Goal: Task Accomplishment & Management: Manage account settings

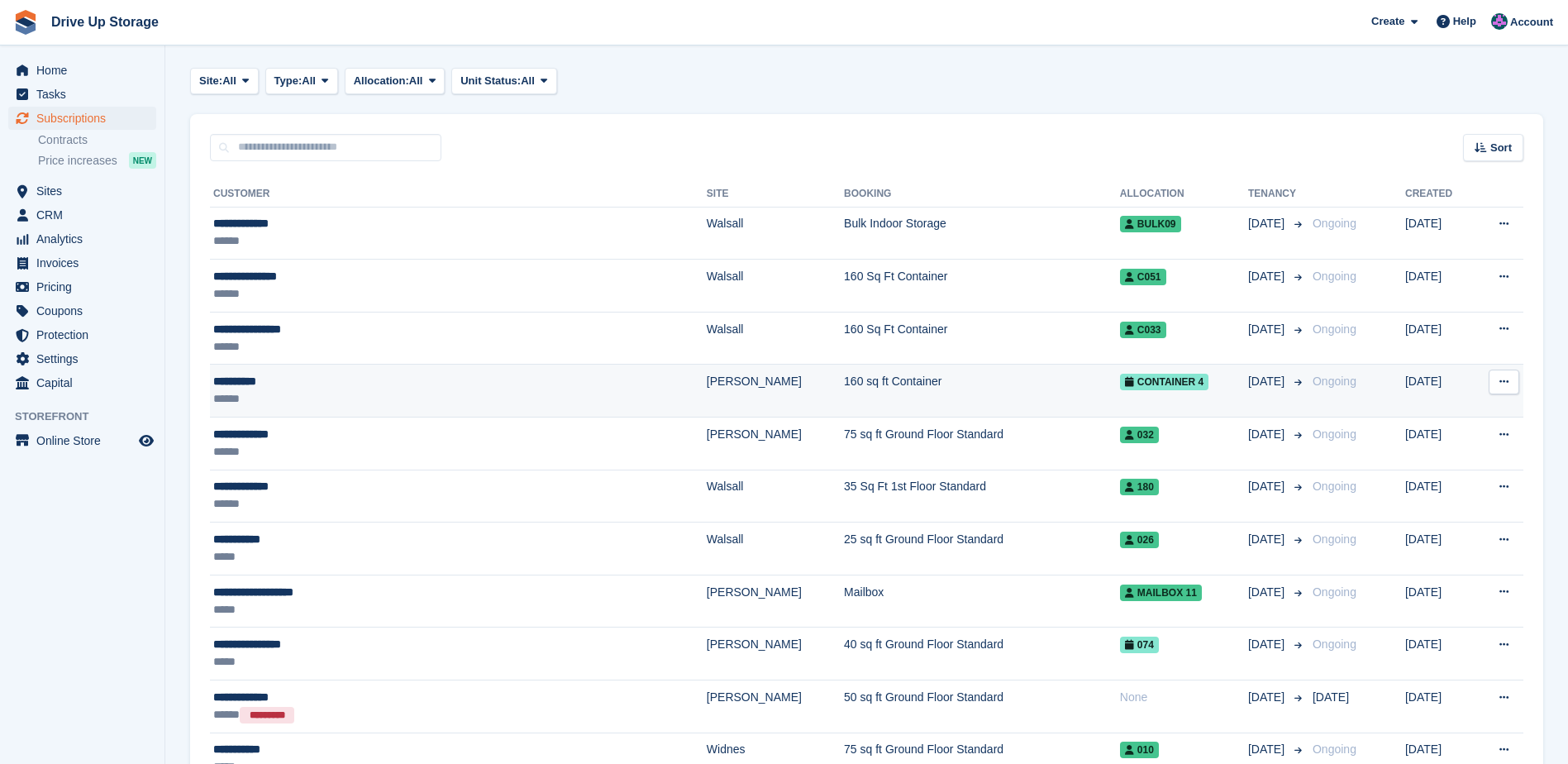
scroll to position [165, 0]
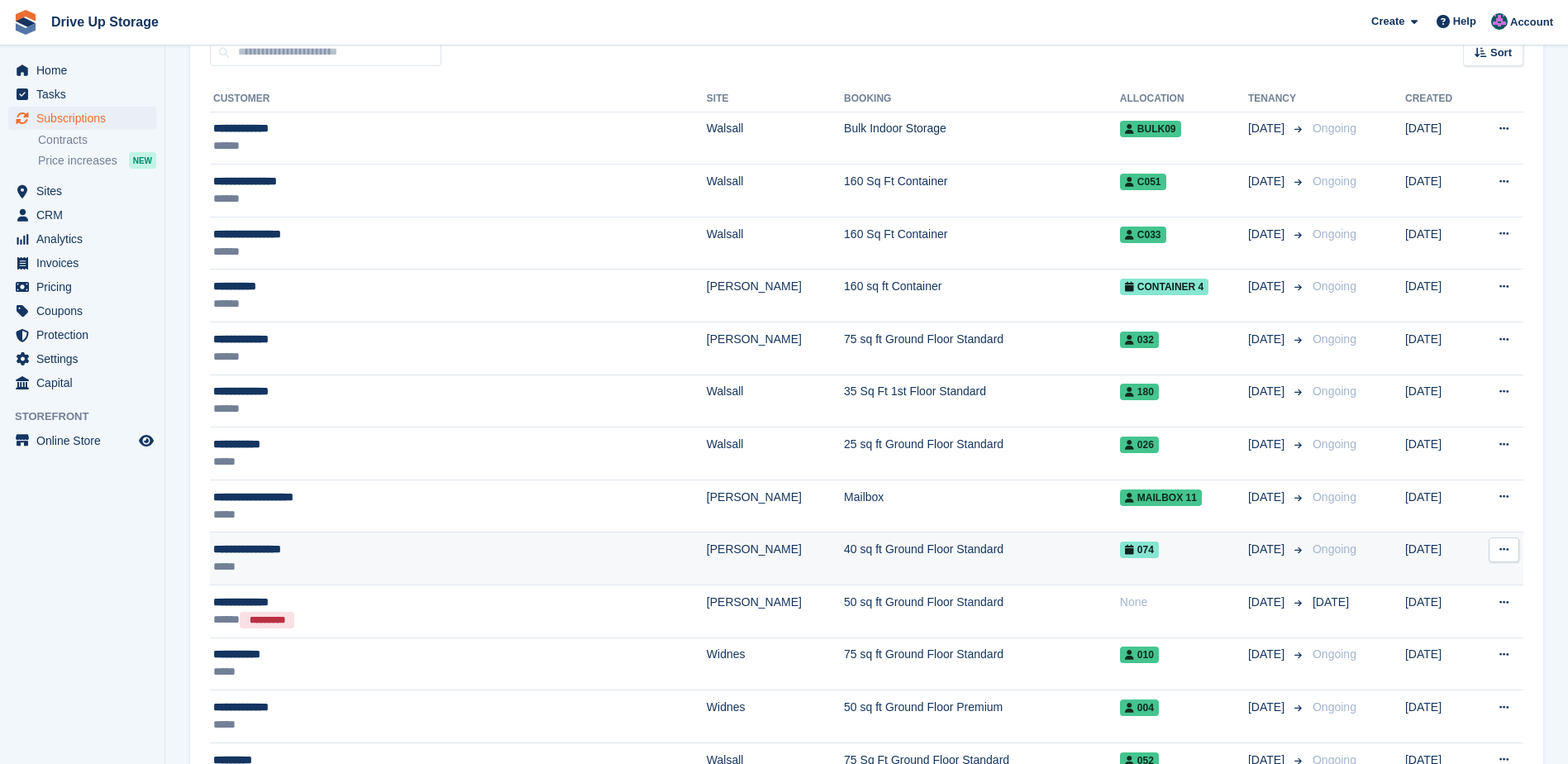
click at [238, 556] on div "**********" at bounding box center [384, 550] width 340 height 18
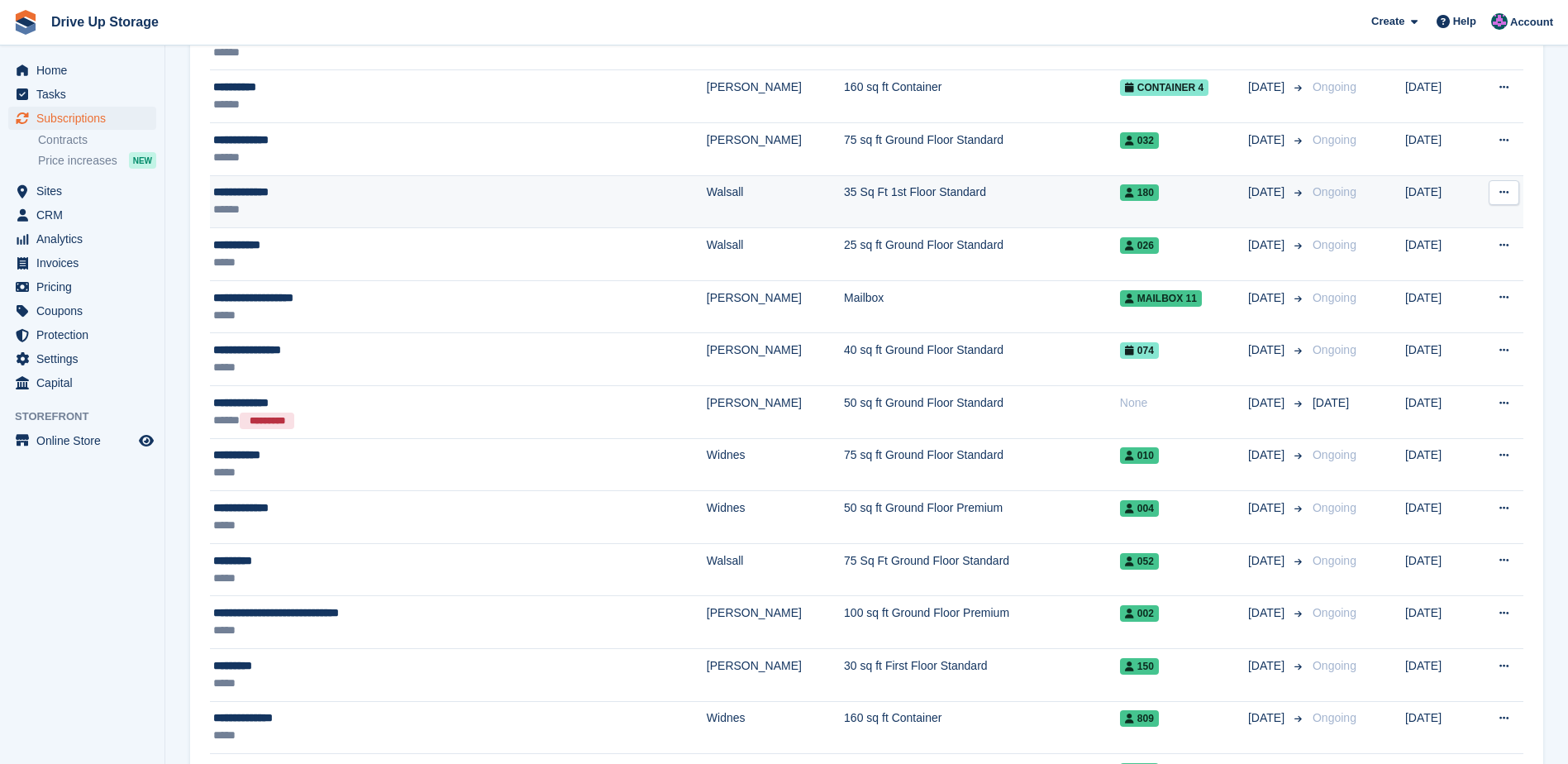
scroll to position [331, 0]
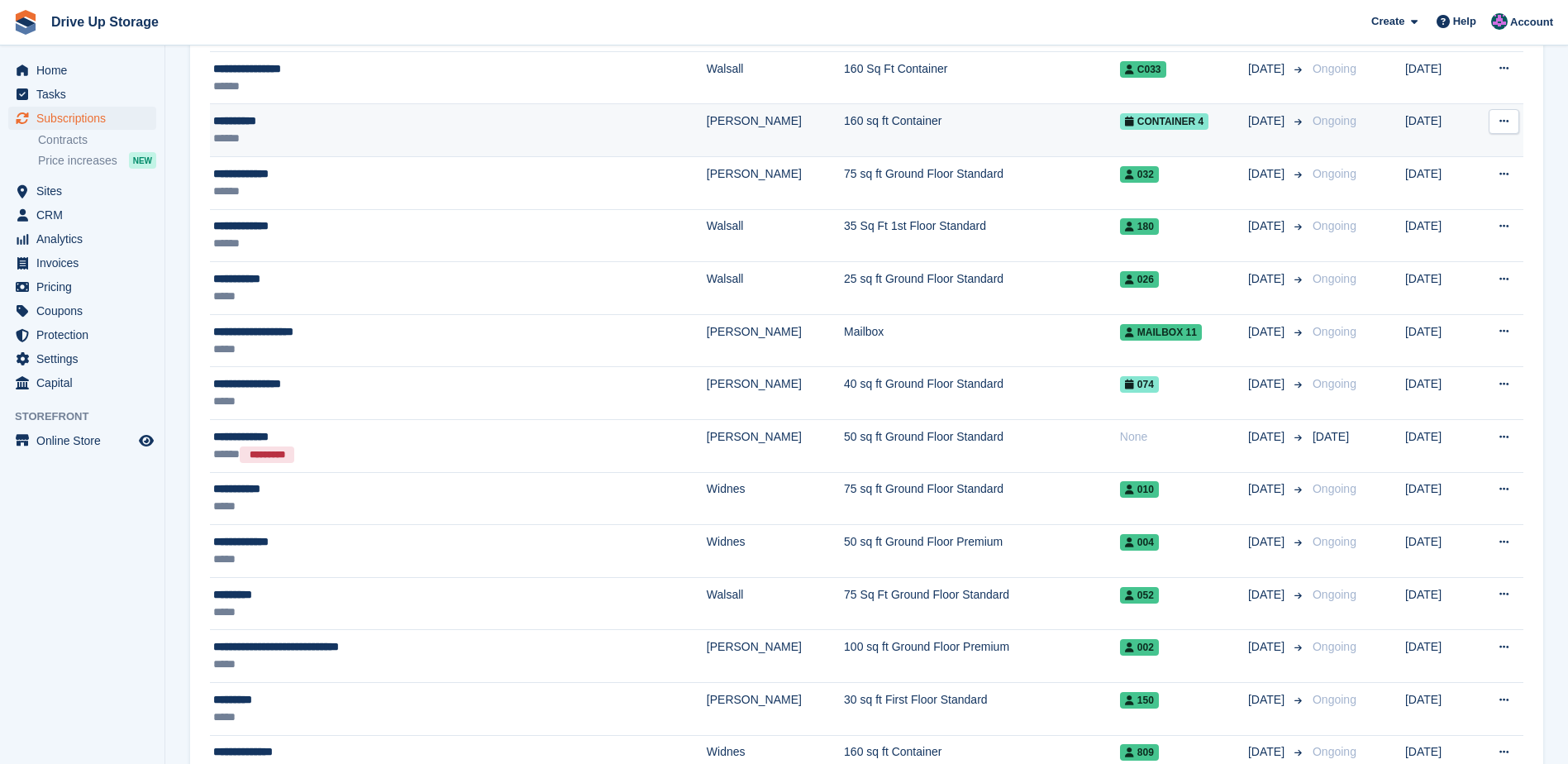
click at [262, 119] on div "**********" at bounding box center [384, 121] width 340 height 18
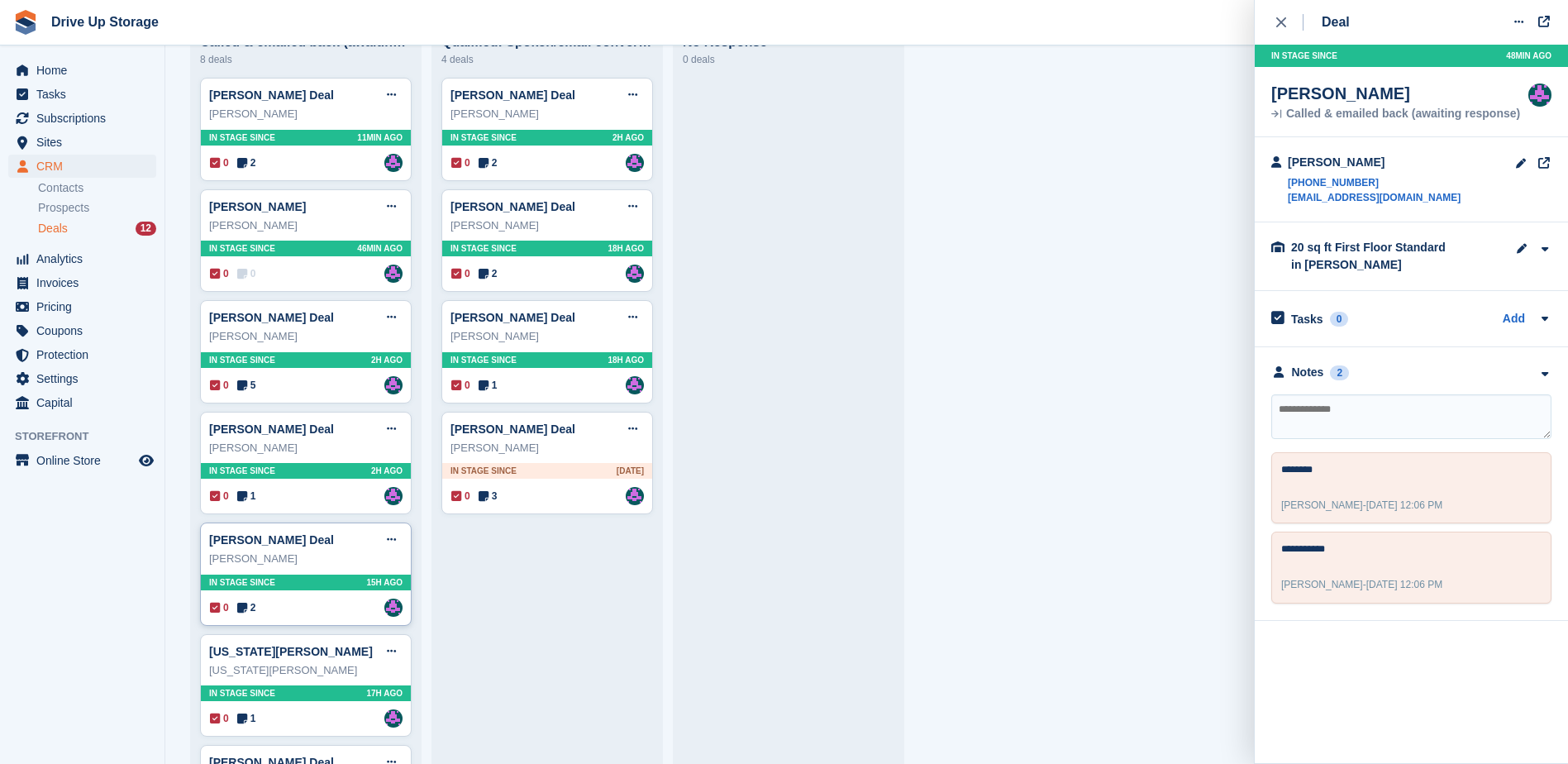
scroll to position [368, 0]
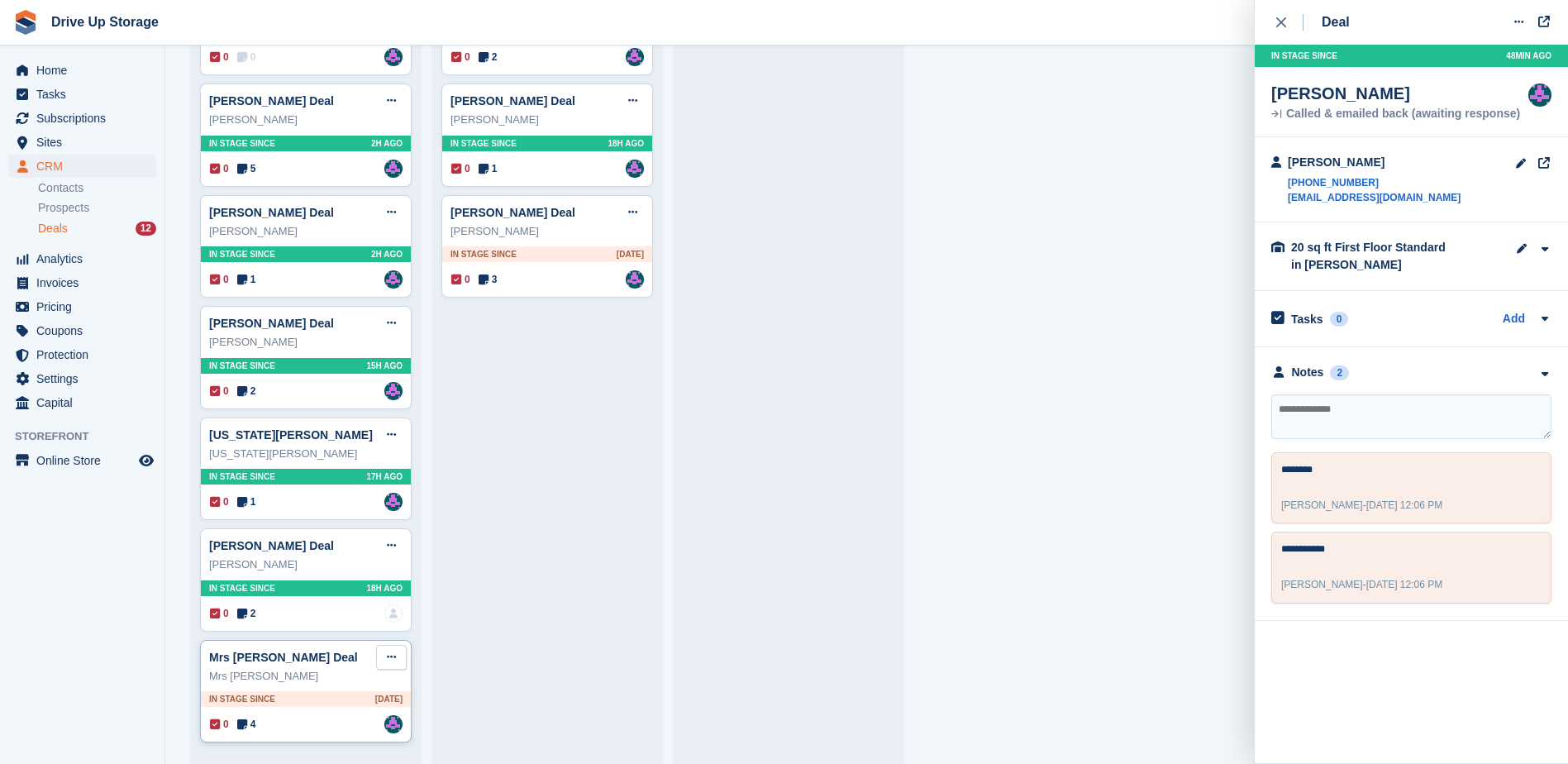
click at [398, 663] on button at bounding box center [391, 657] width 30 height 25
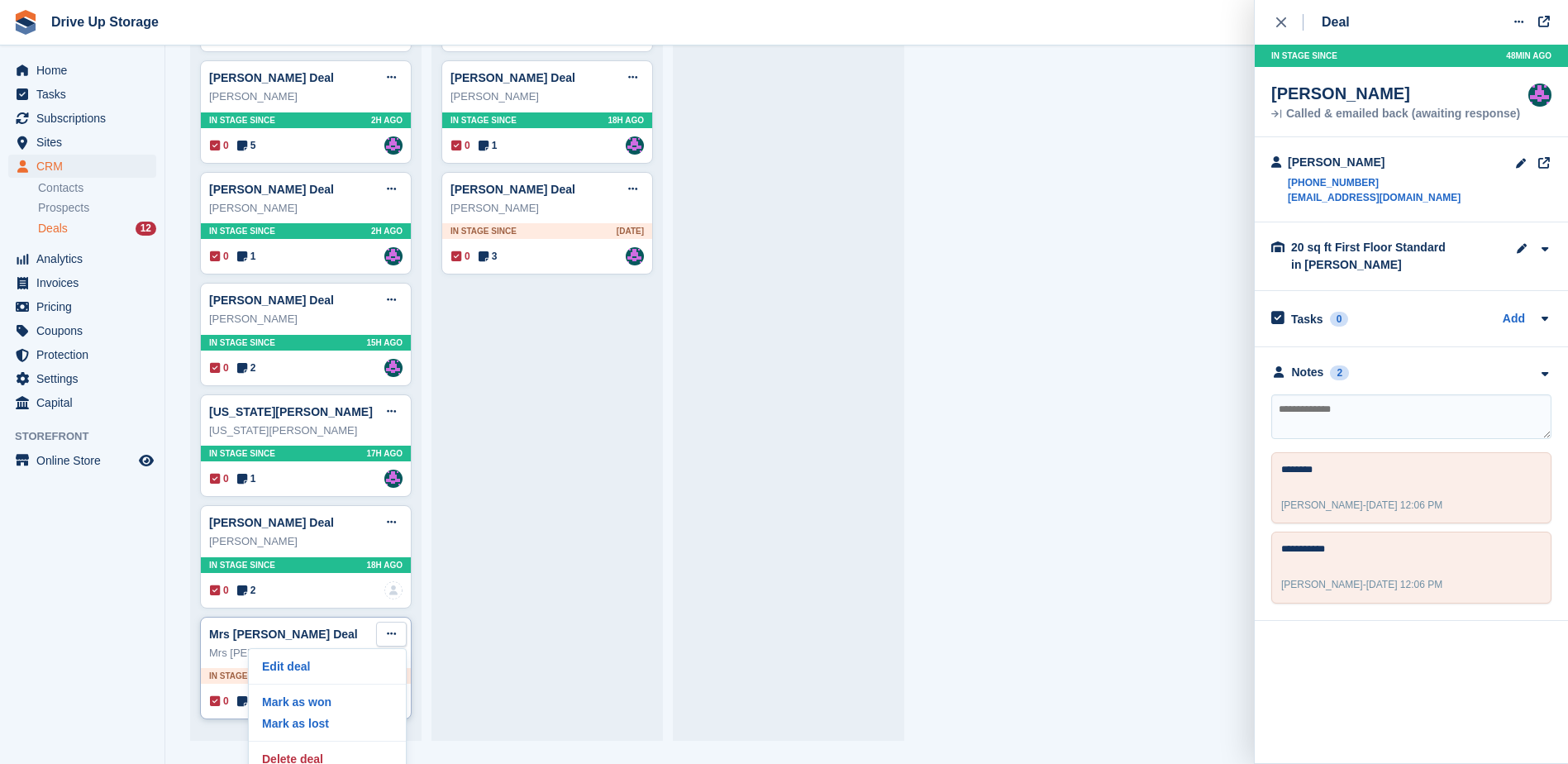
scroll to position [36, 0]
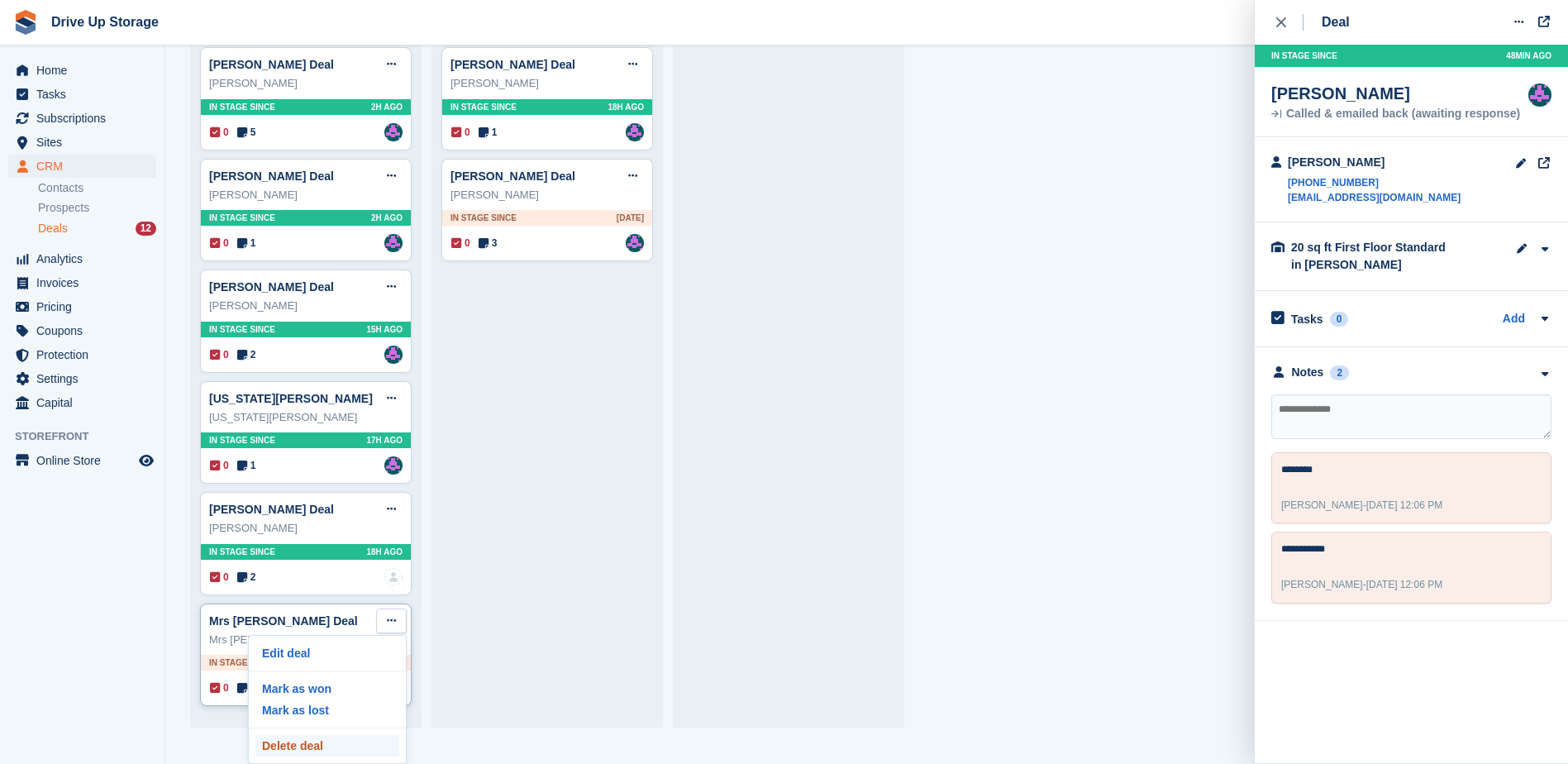
click at [346, 743] on p "Delete deal" at bounding box center [328, 745] width 144 height 21
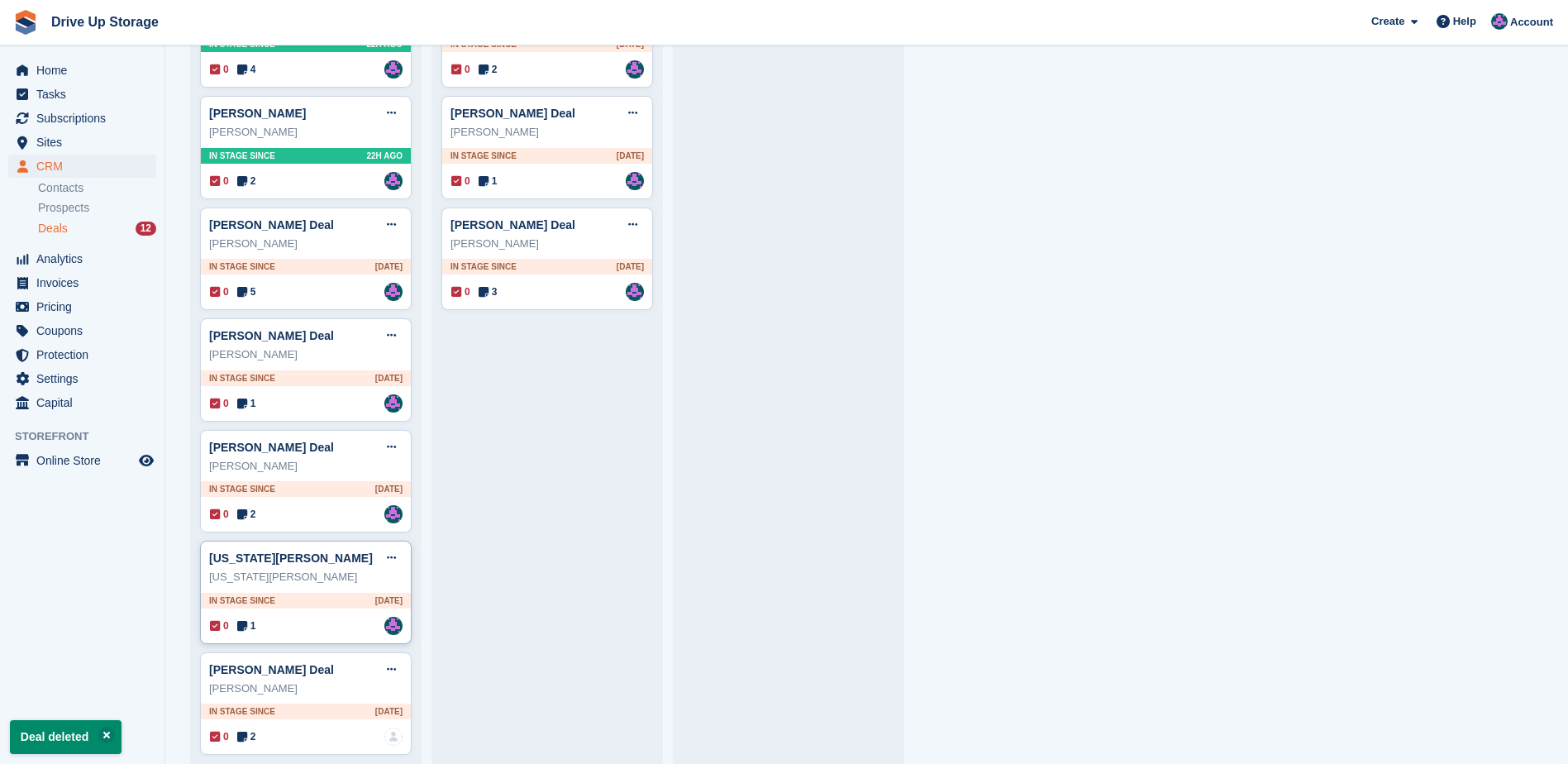
scroll to position [368, 0]
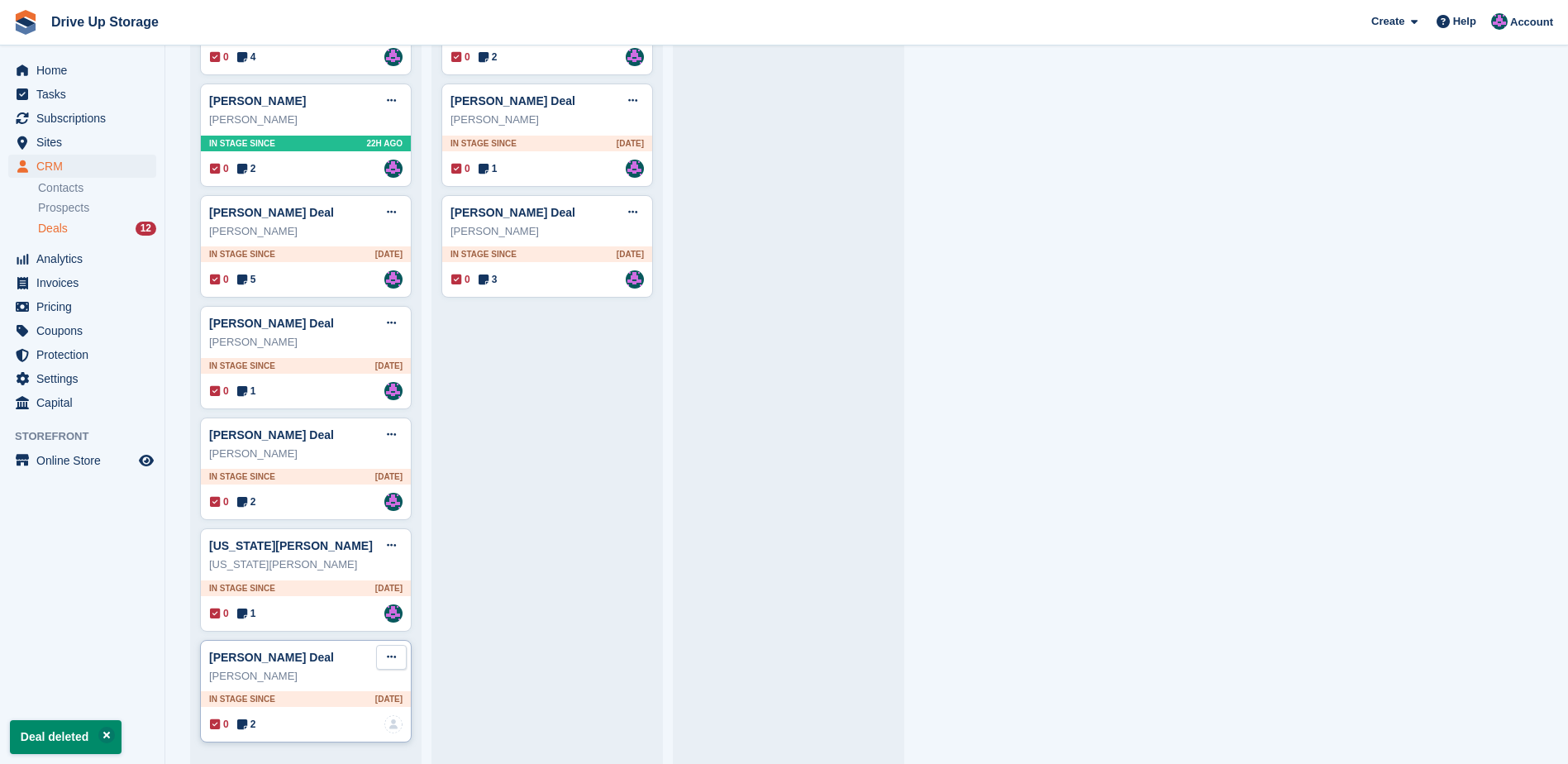
click at [393, 659] on icon at bounding box center [391, 656] width 9 height 11
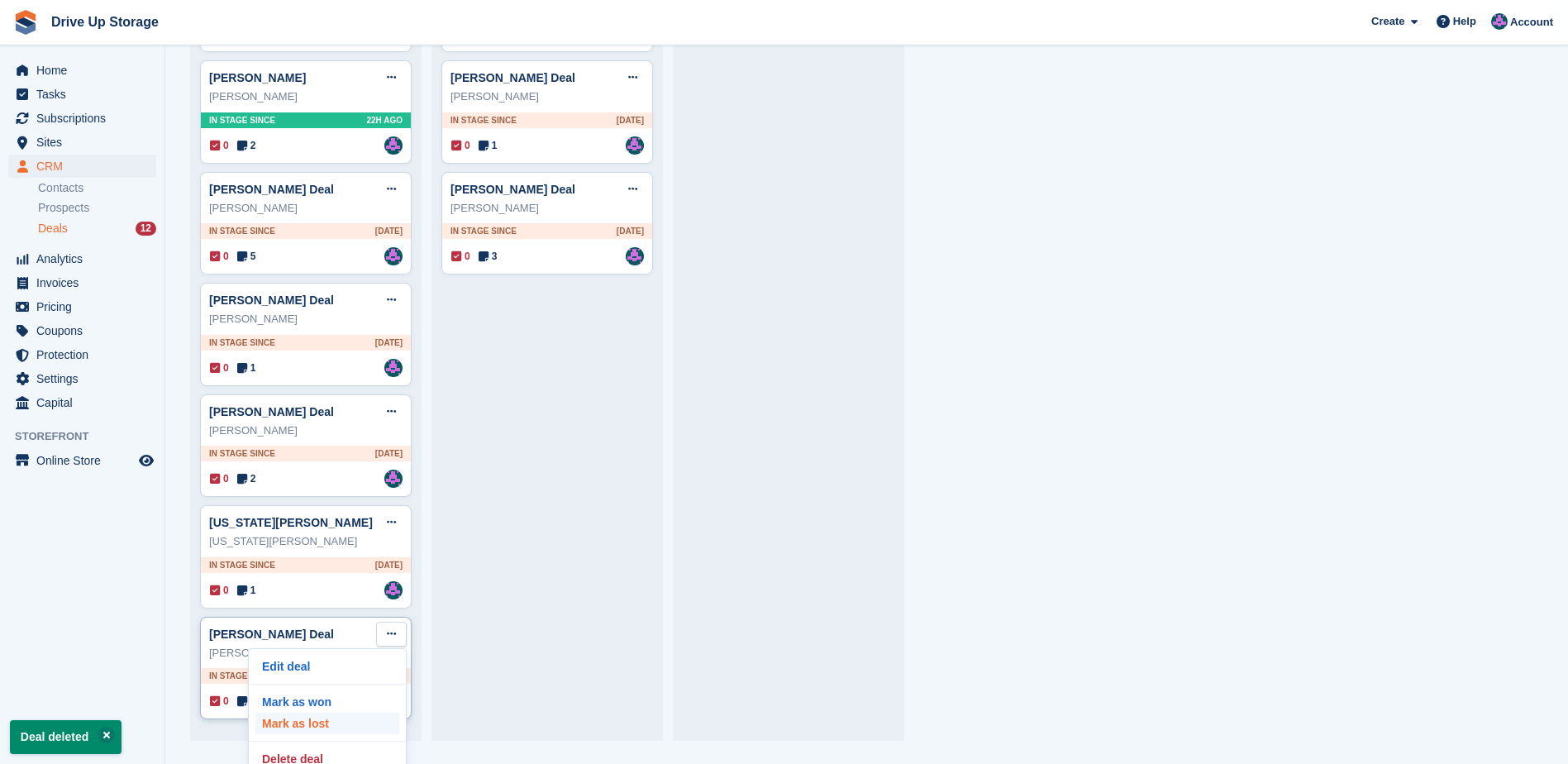
scroll to position [36, 0]
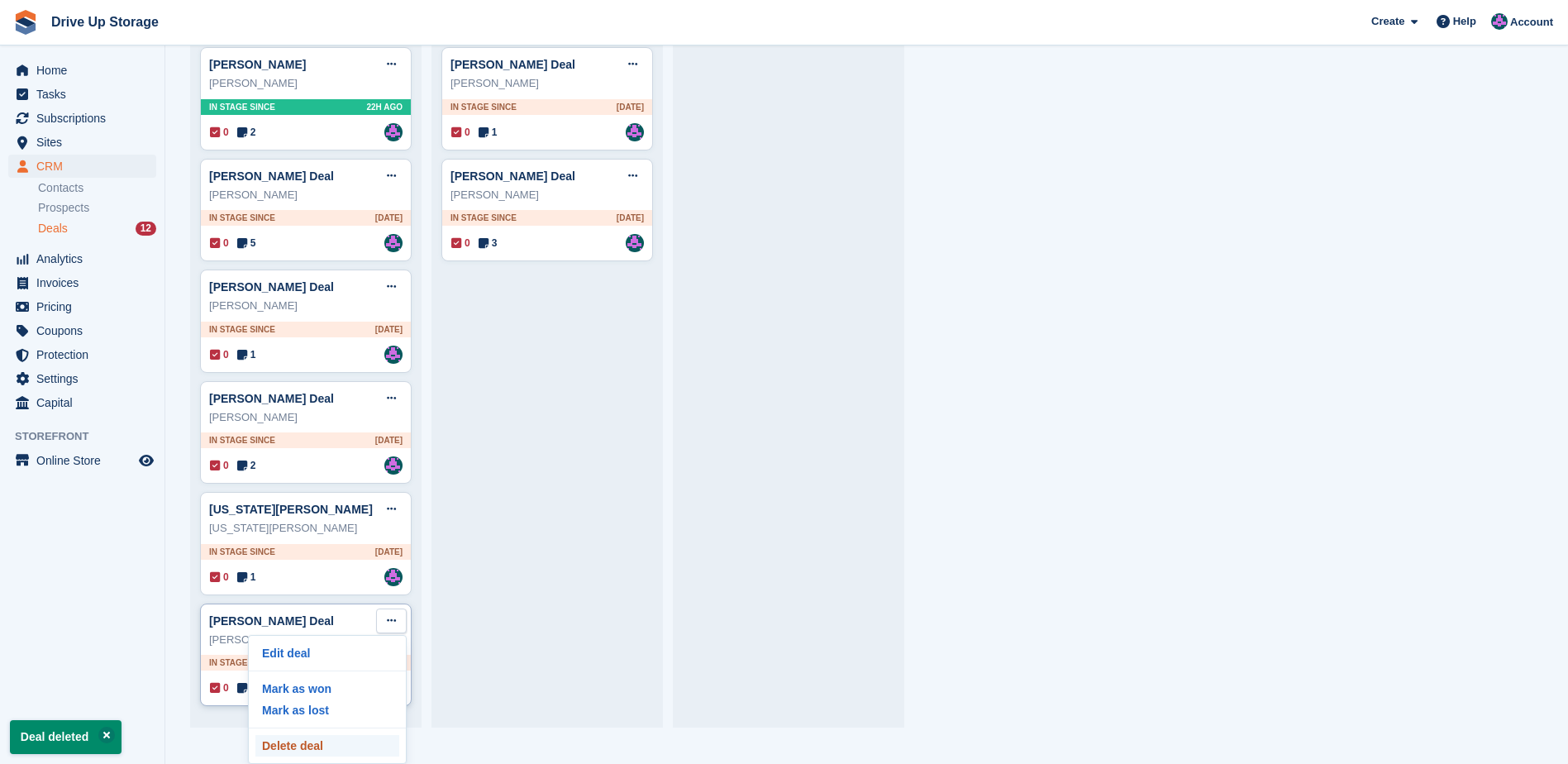
click at [330, 748] on p "Delete deal" at bounding box center [328, 745] width 144 height 21
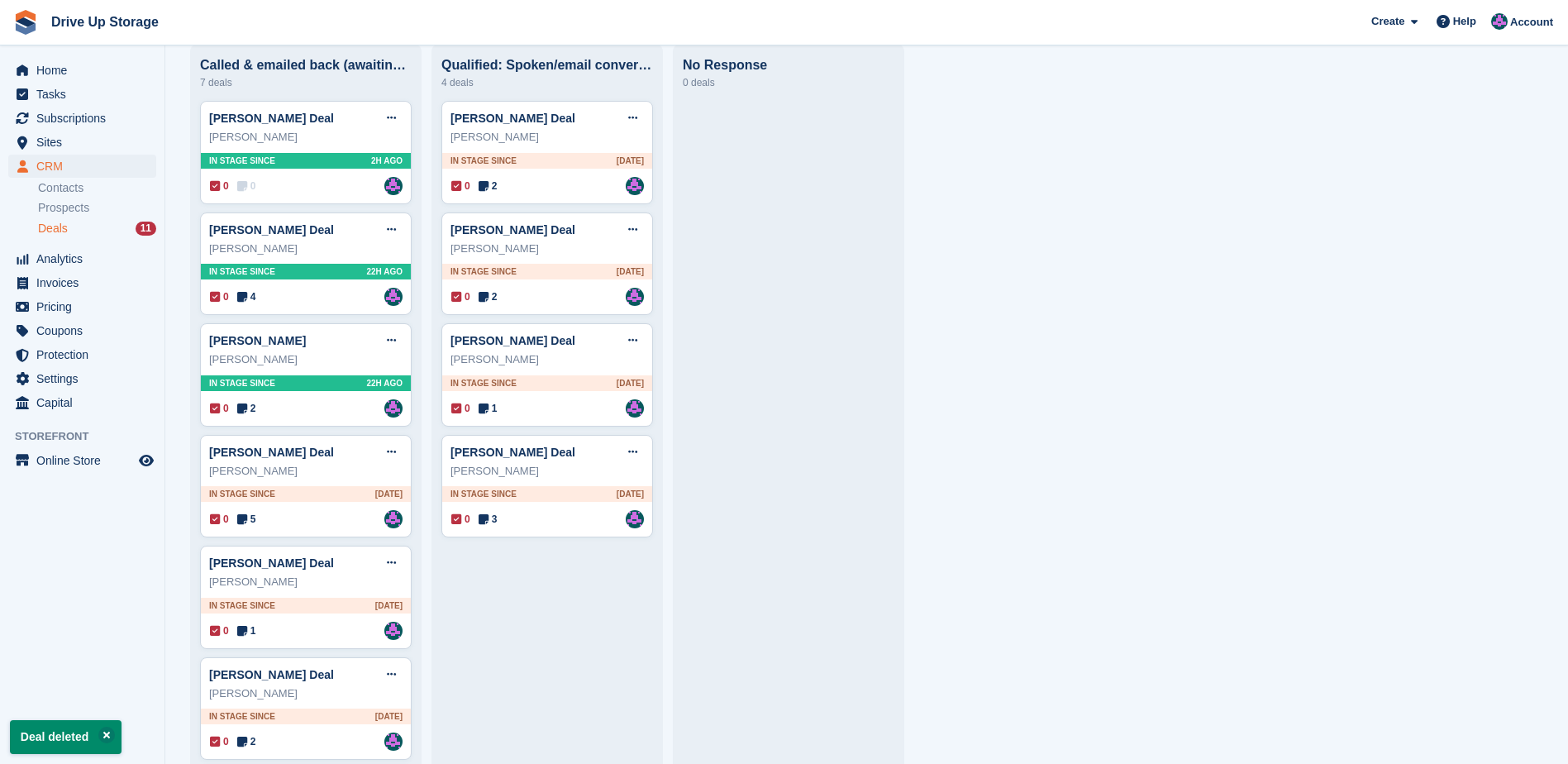
scroll to position [257, 0]
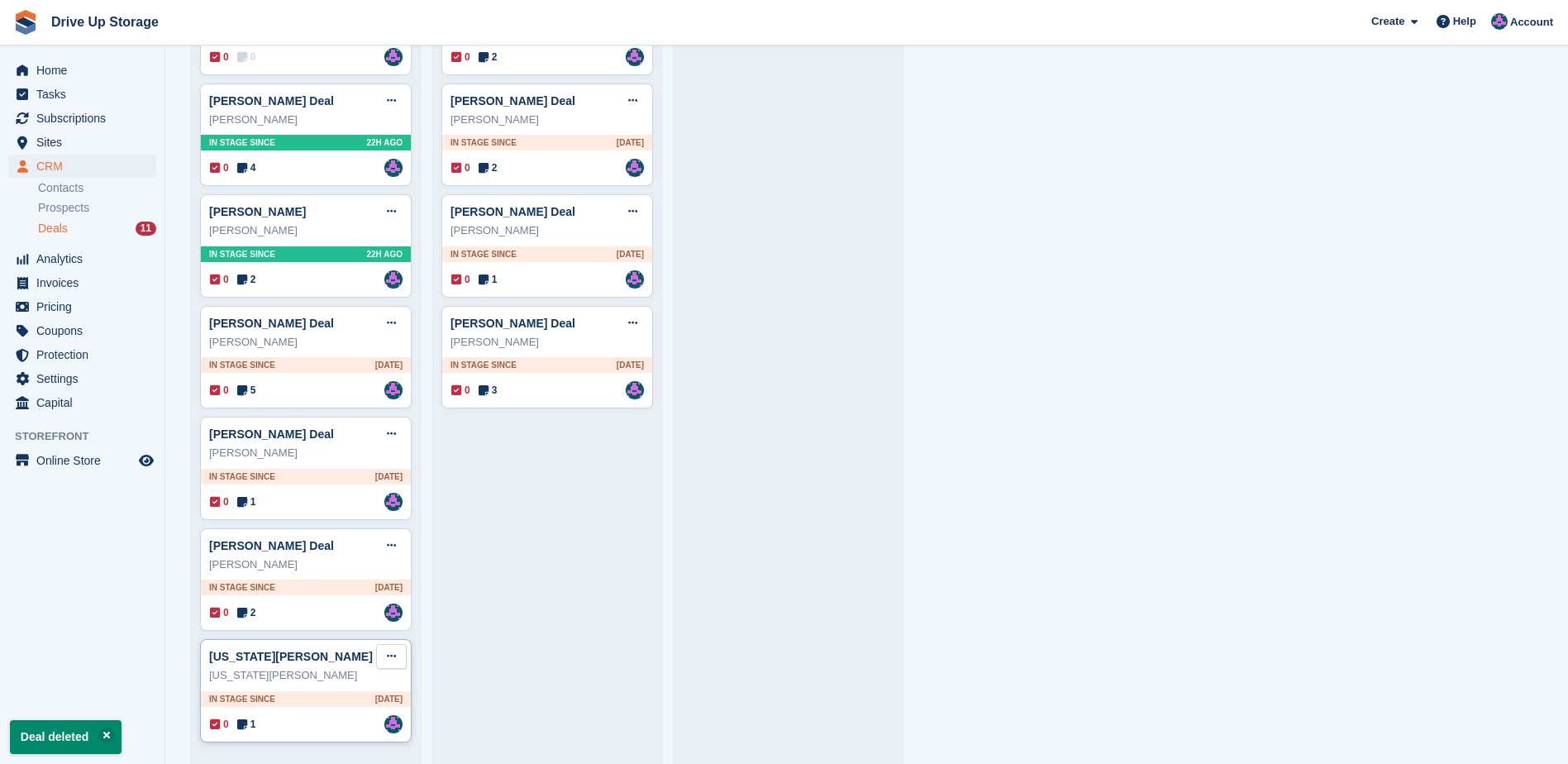
click at [393, 652] on icon at bounding box center [391, 656] width 9 height 11
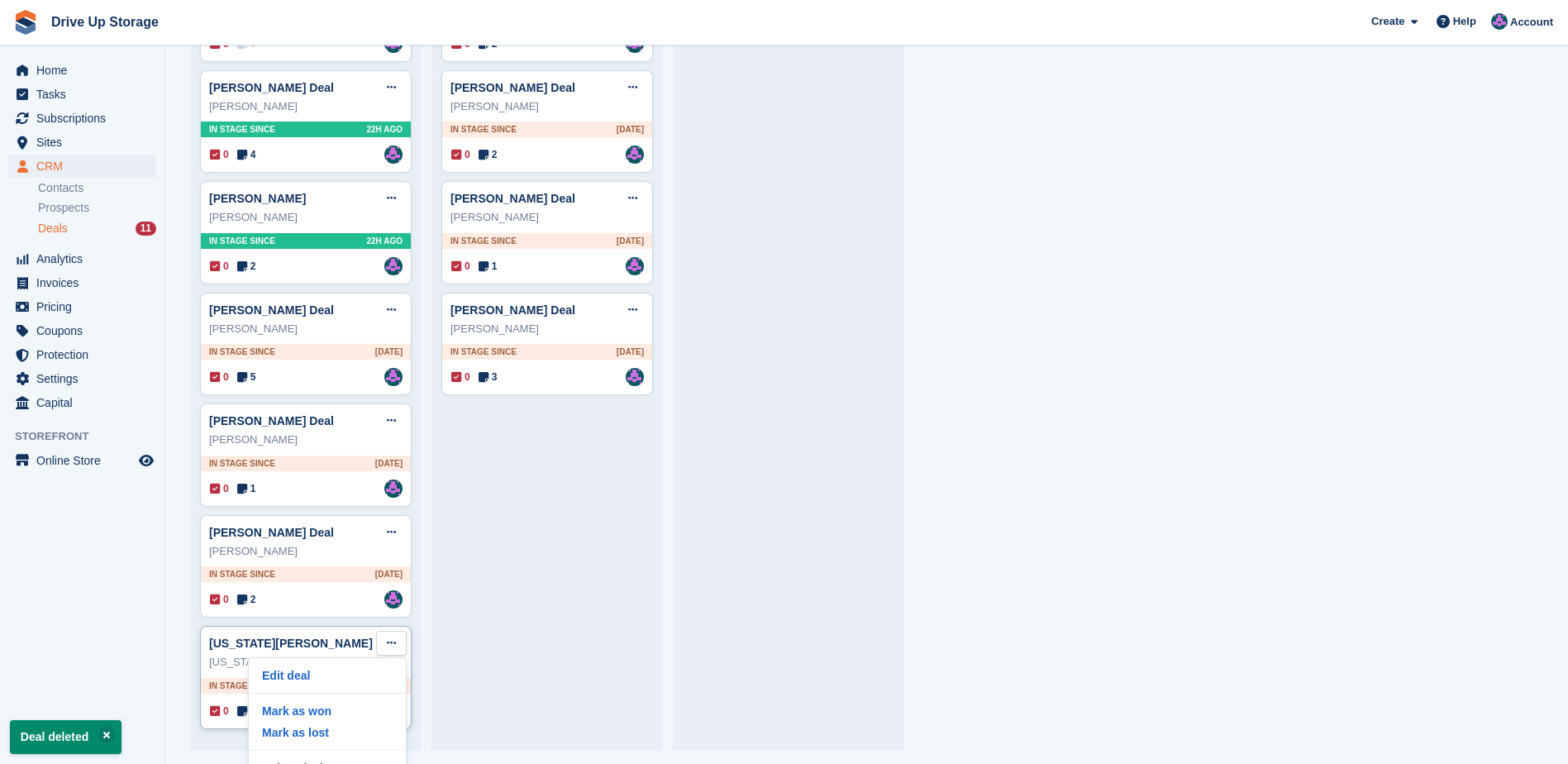
scroll to position [36, 0]
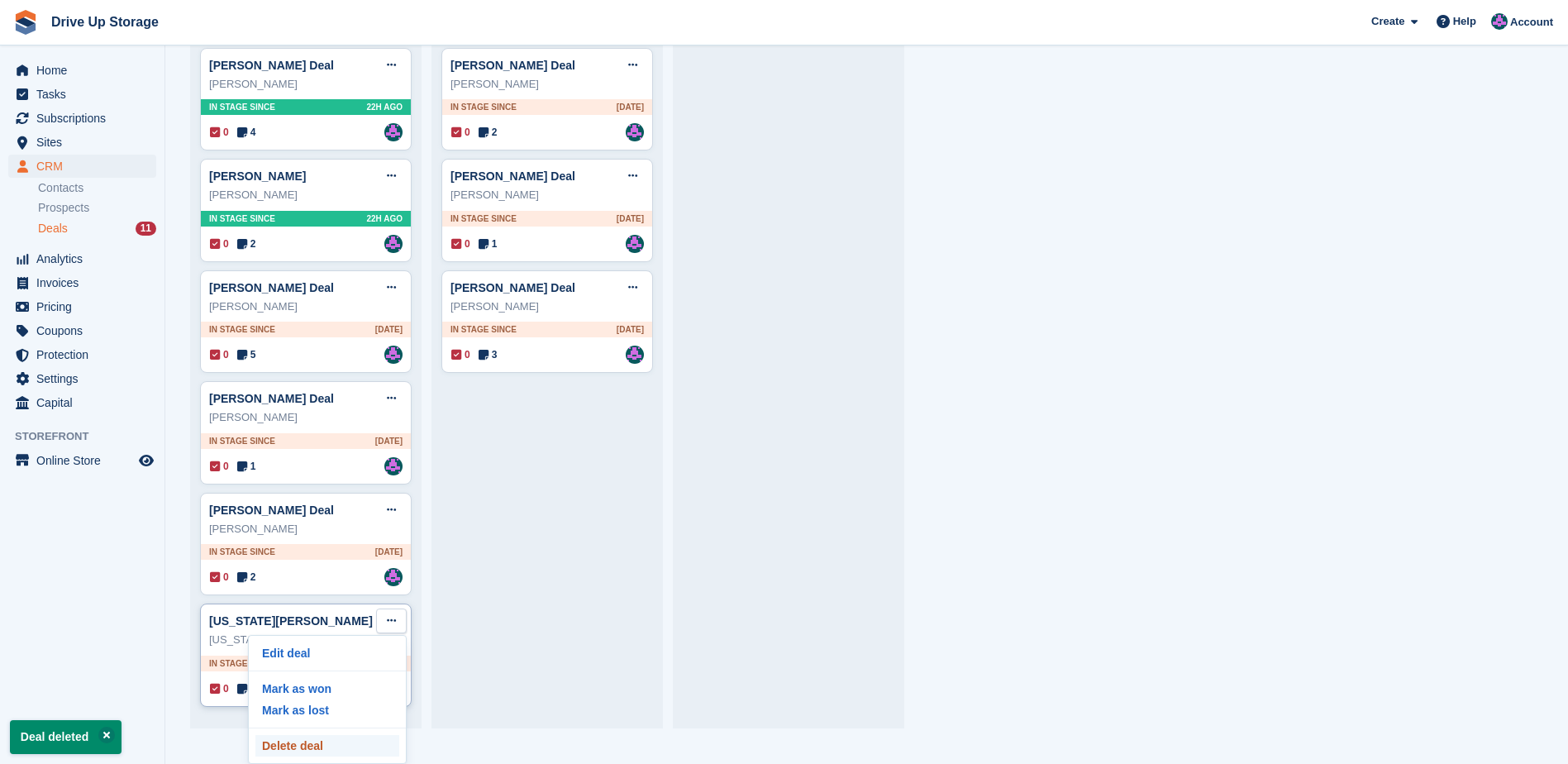
click at [342, 741] on p "Delete deal" at bounding box center [328, 745] width 144 height 21
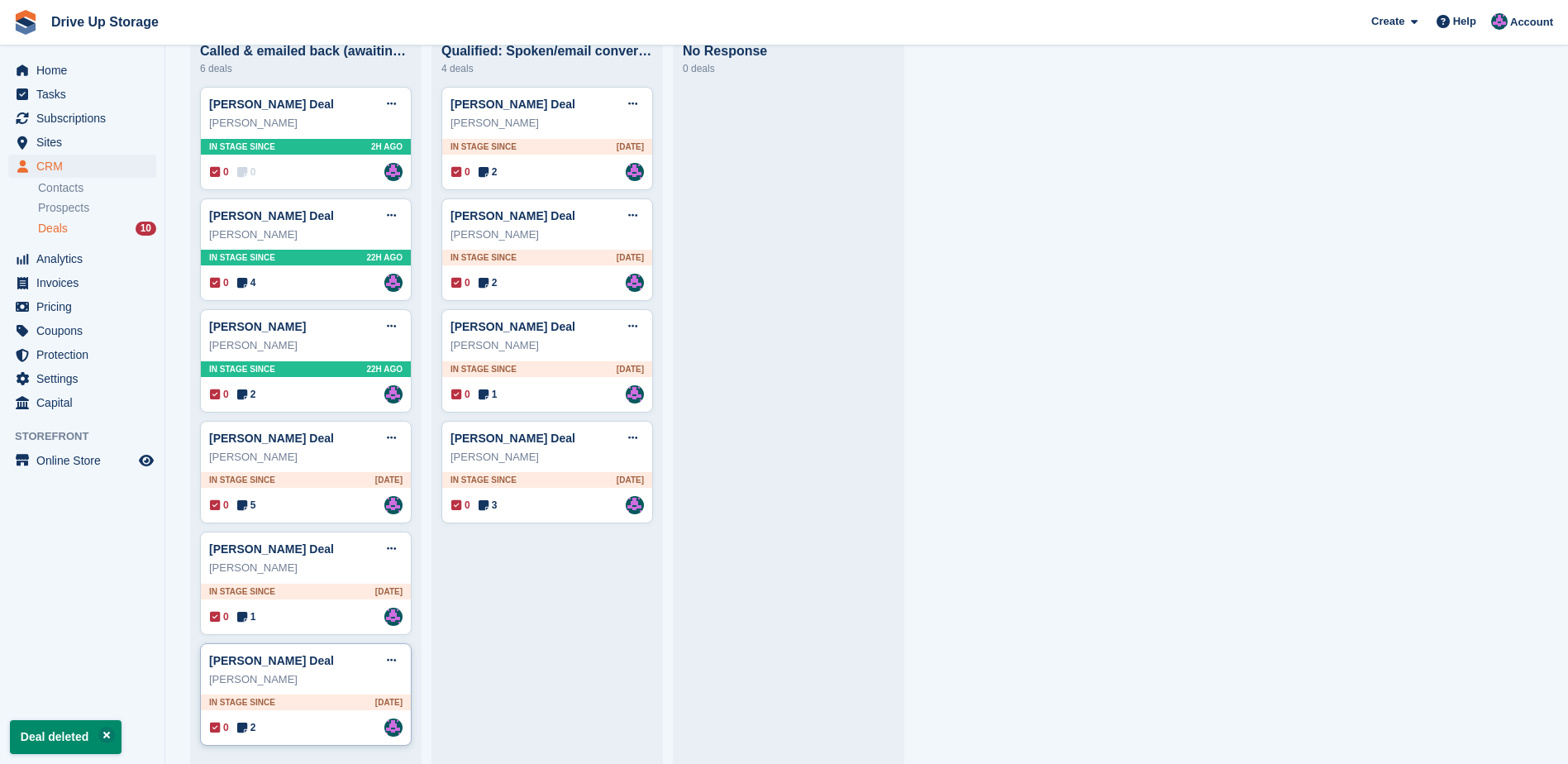
scroll to position [145, 0]
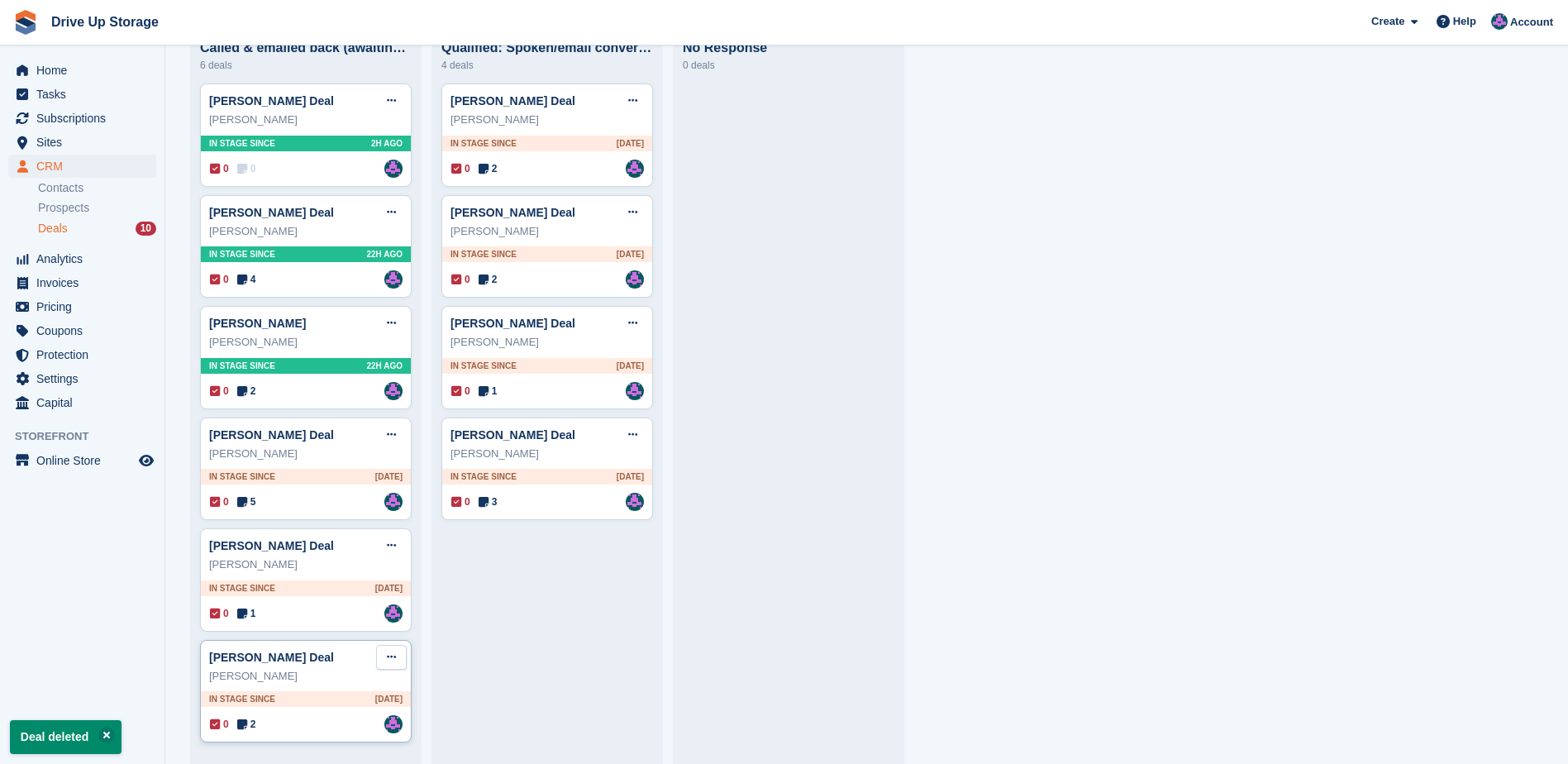
click at [381, 656] on button at bounding box center [391, 657] width 30 height 25
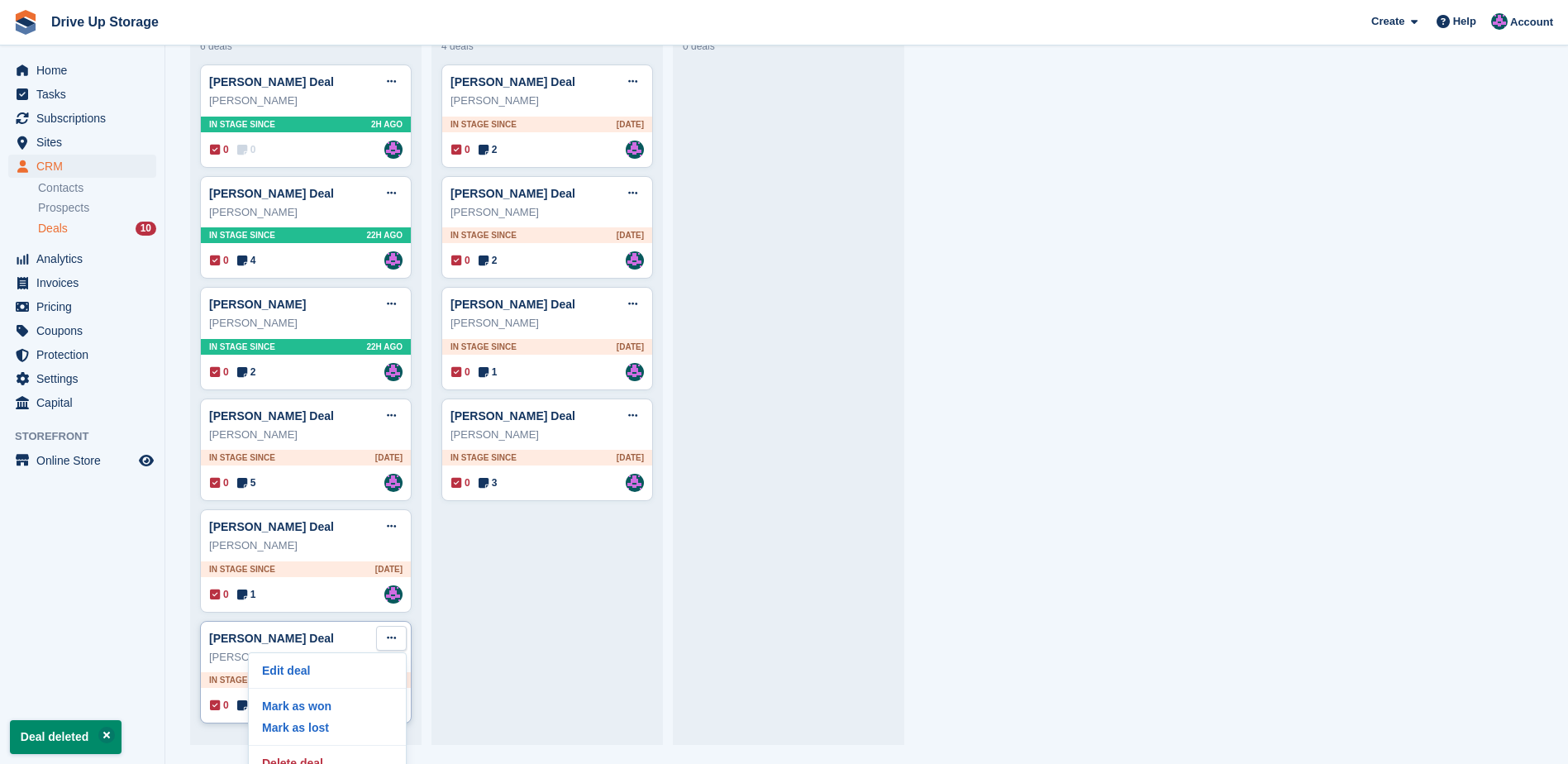
scroll to position [36, 0]
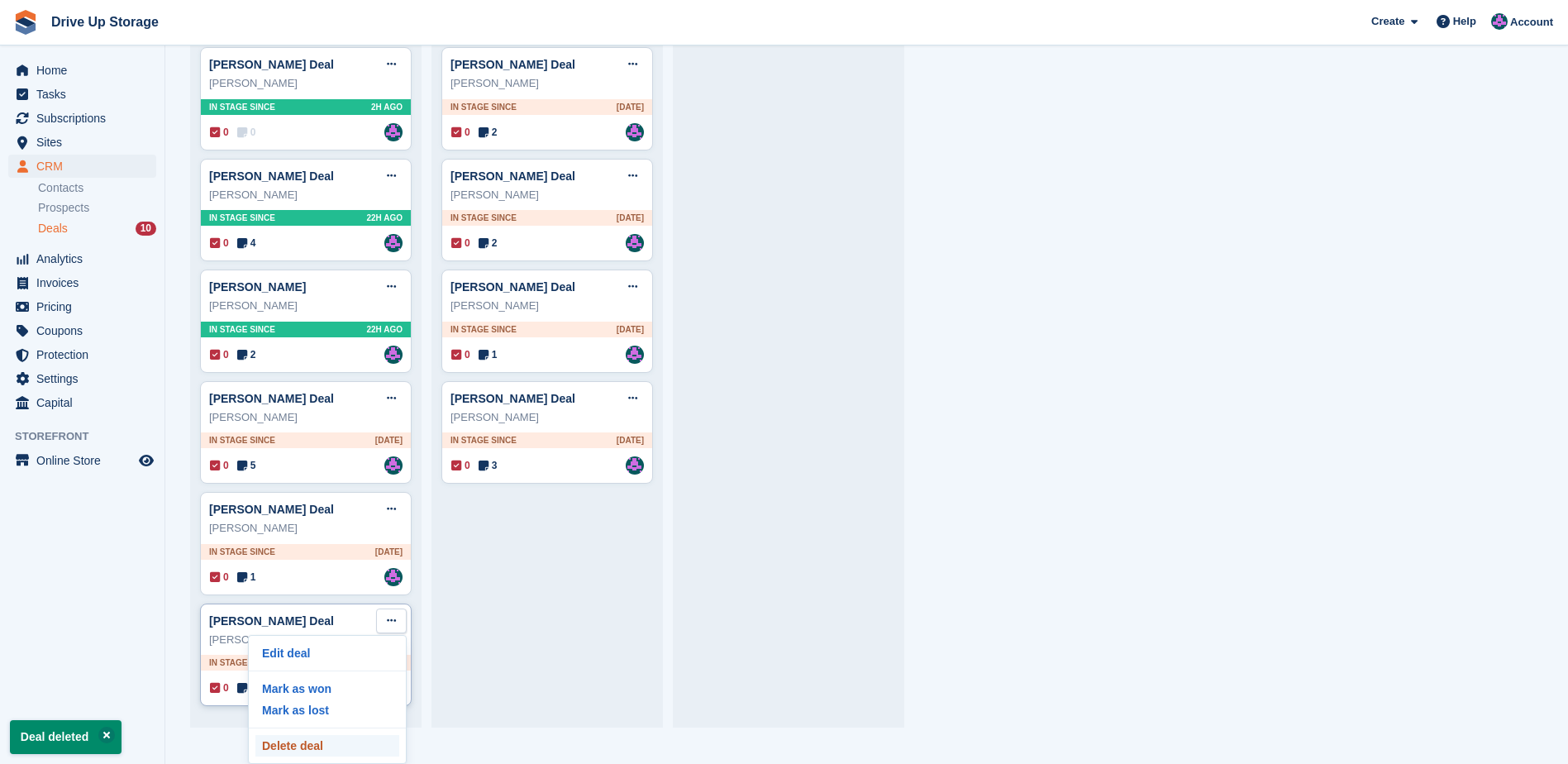
click at [330, 746] on p "Delete deal" at bounding box center [328, 745] width 144 height 21
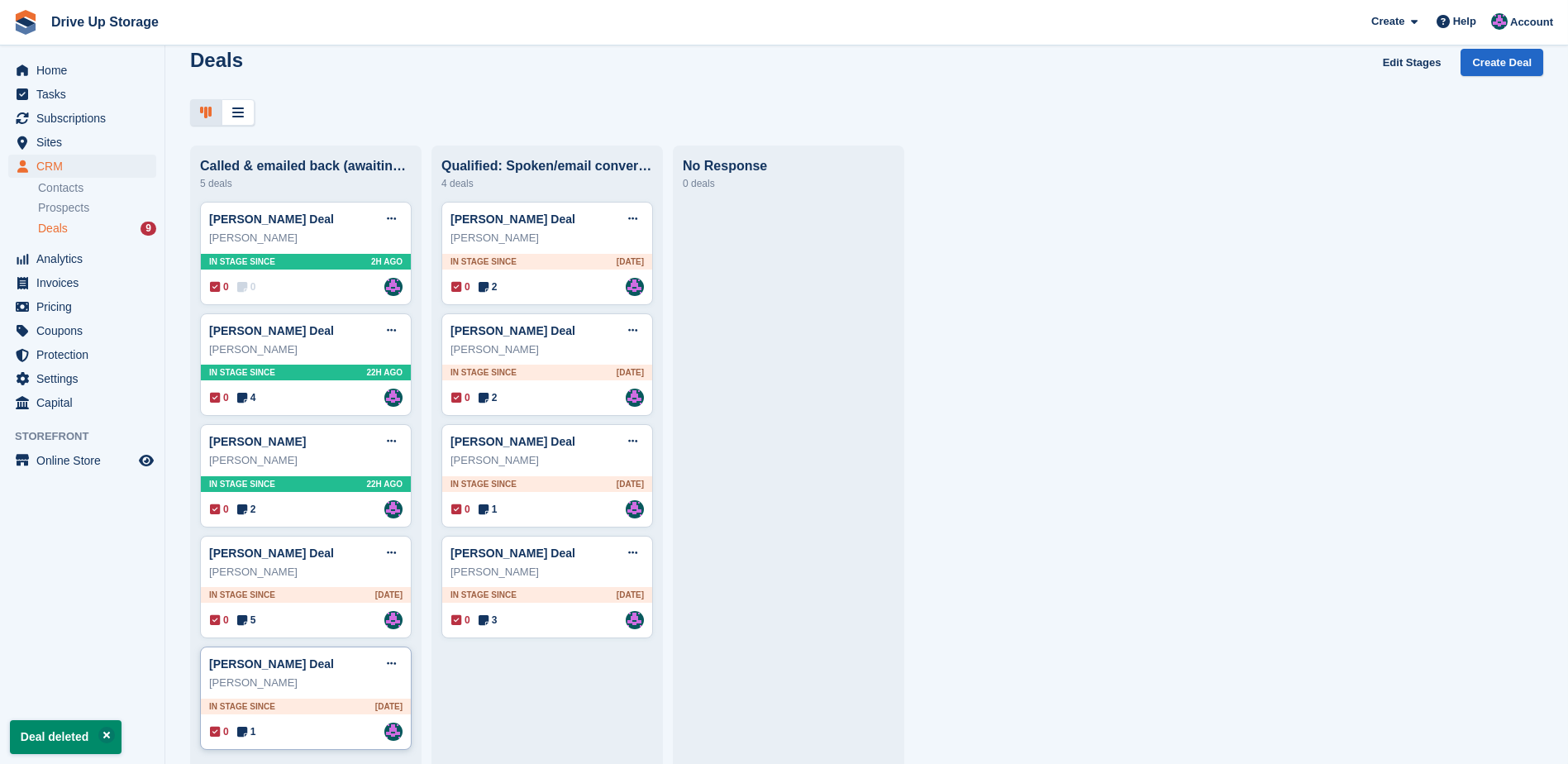
scroll to position [34, 0]
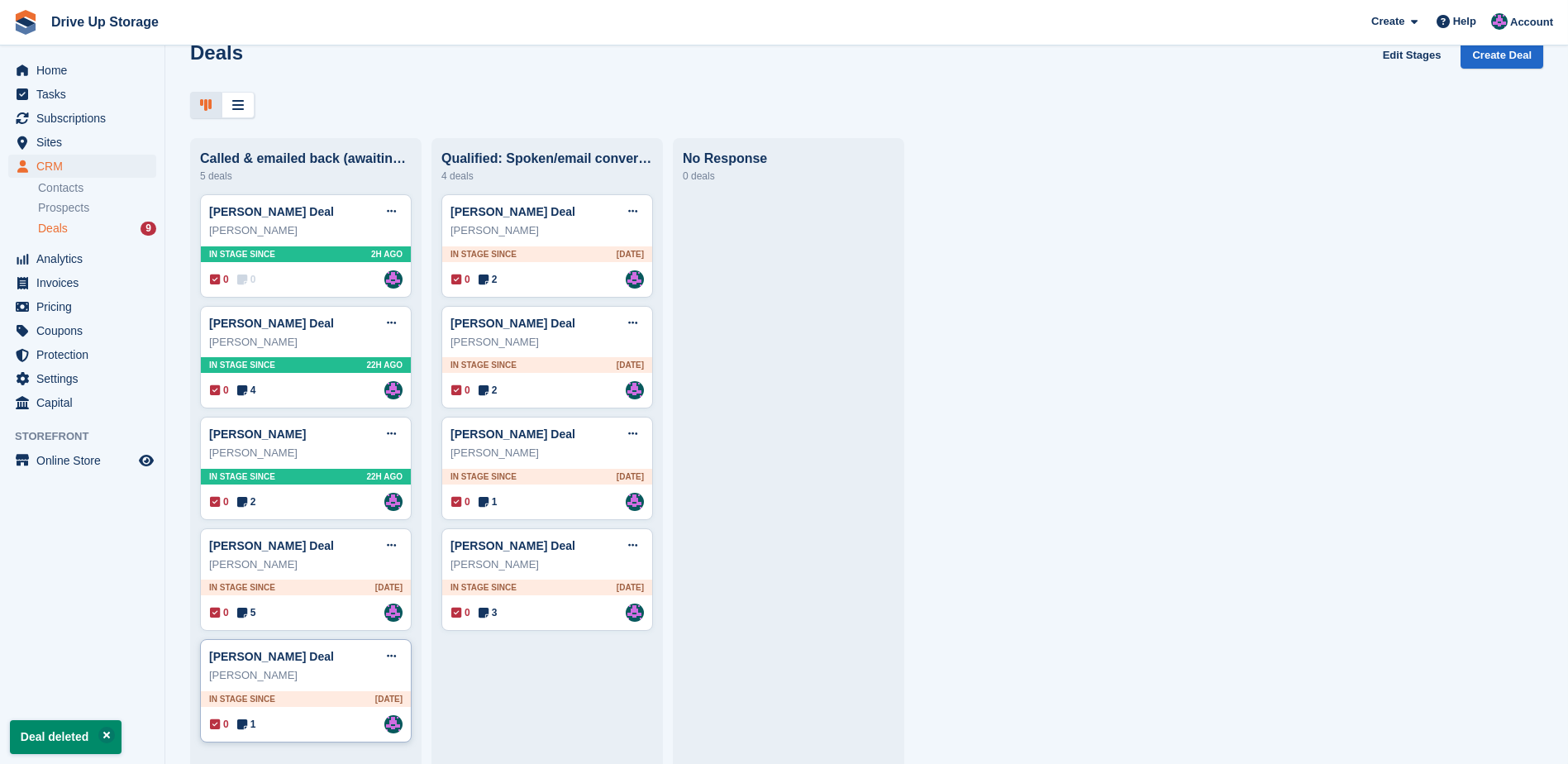
click at [341, 681] on div "[PERSON_NAME]" at bounding box center [306, 676] width 193 height 17
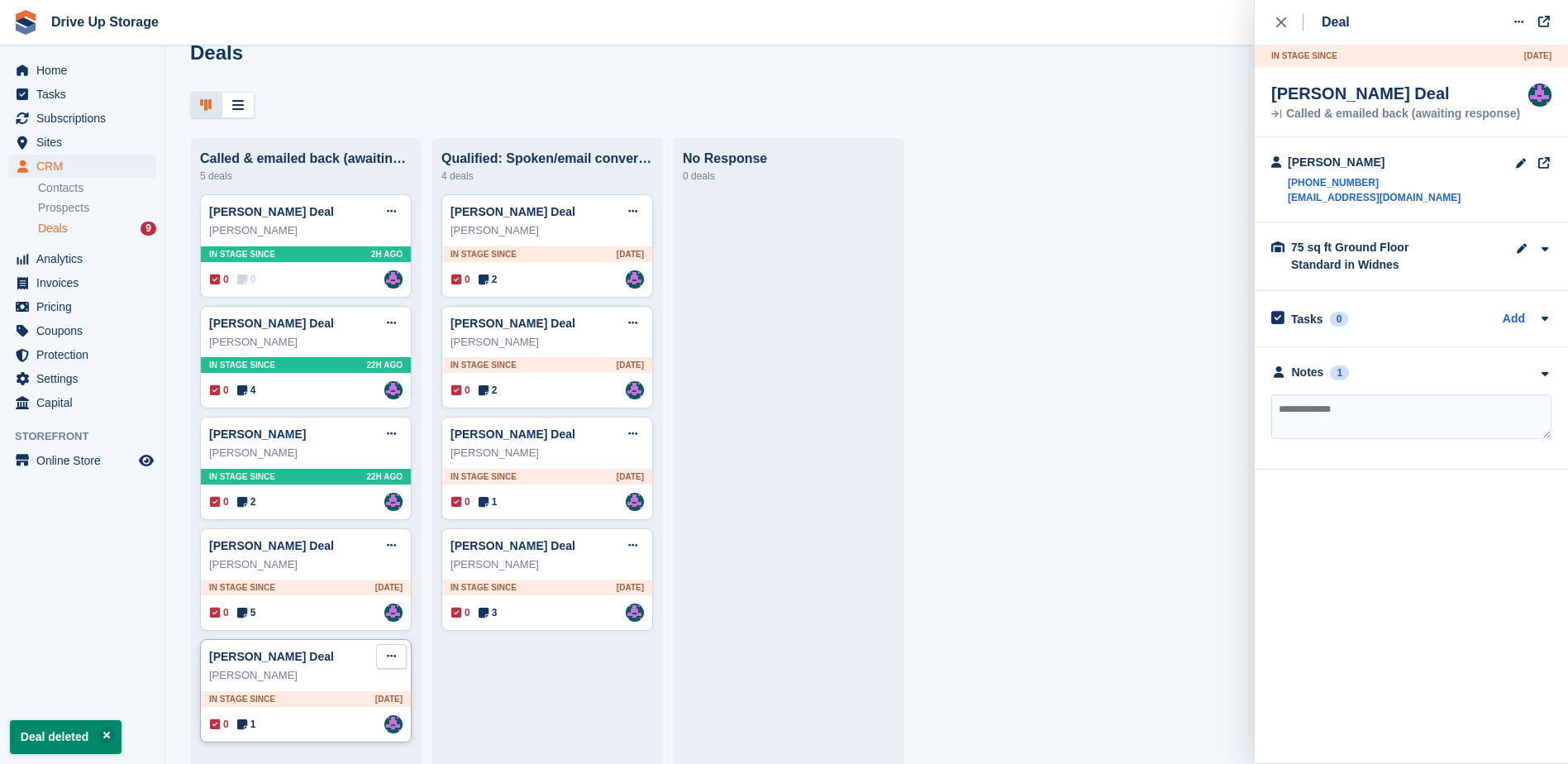
click at [395, 662] on button at bounding box center [391, 656] width 30 height 25
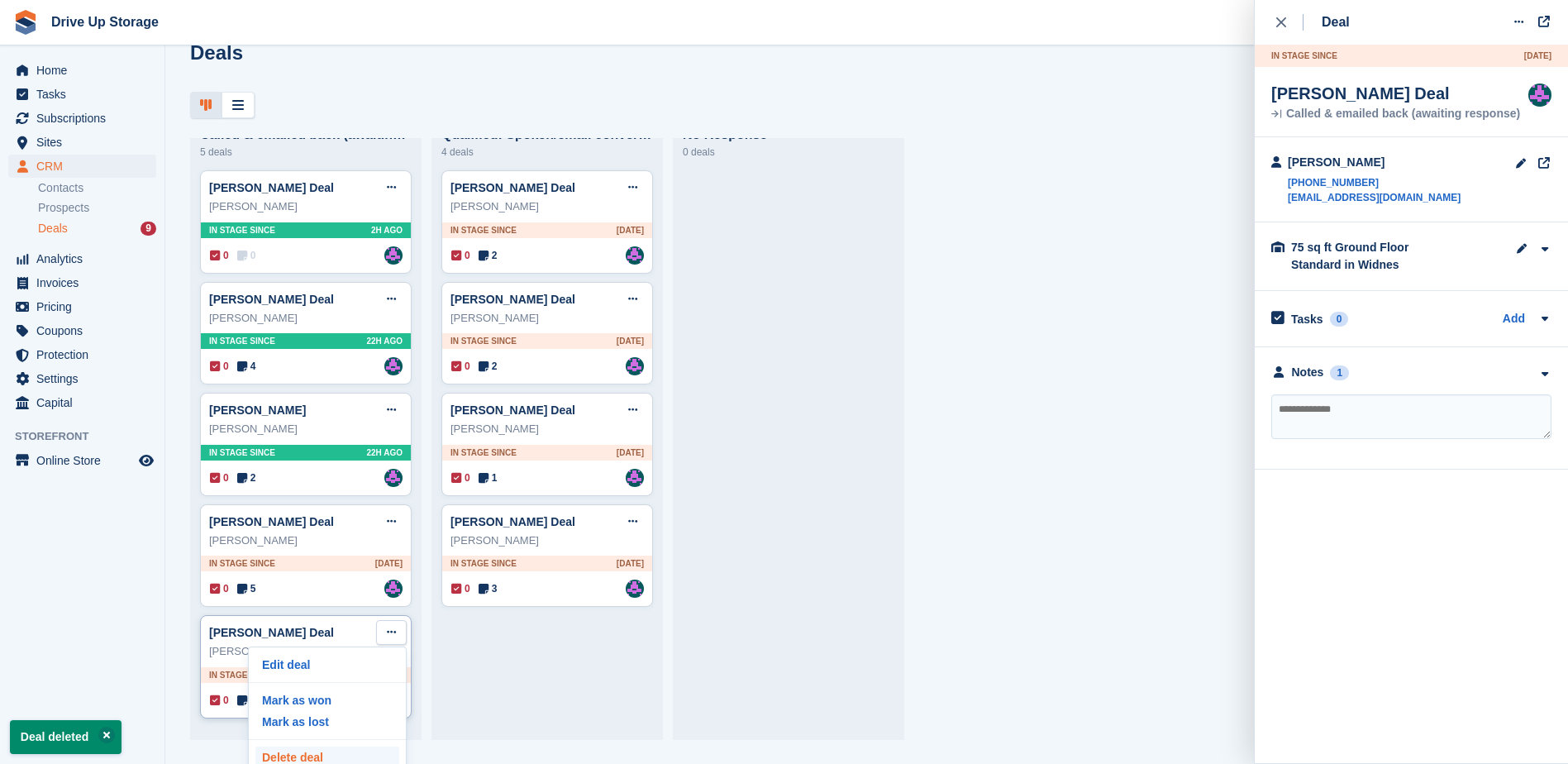
scroll to position [36, 0]
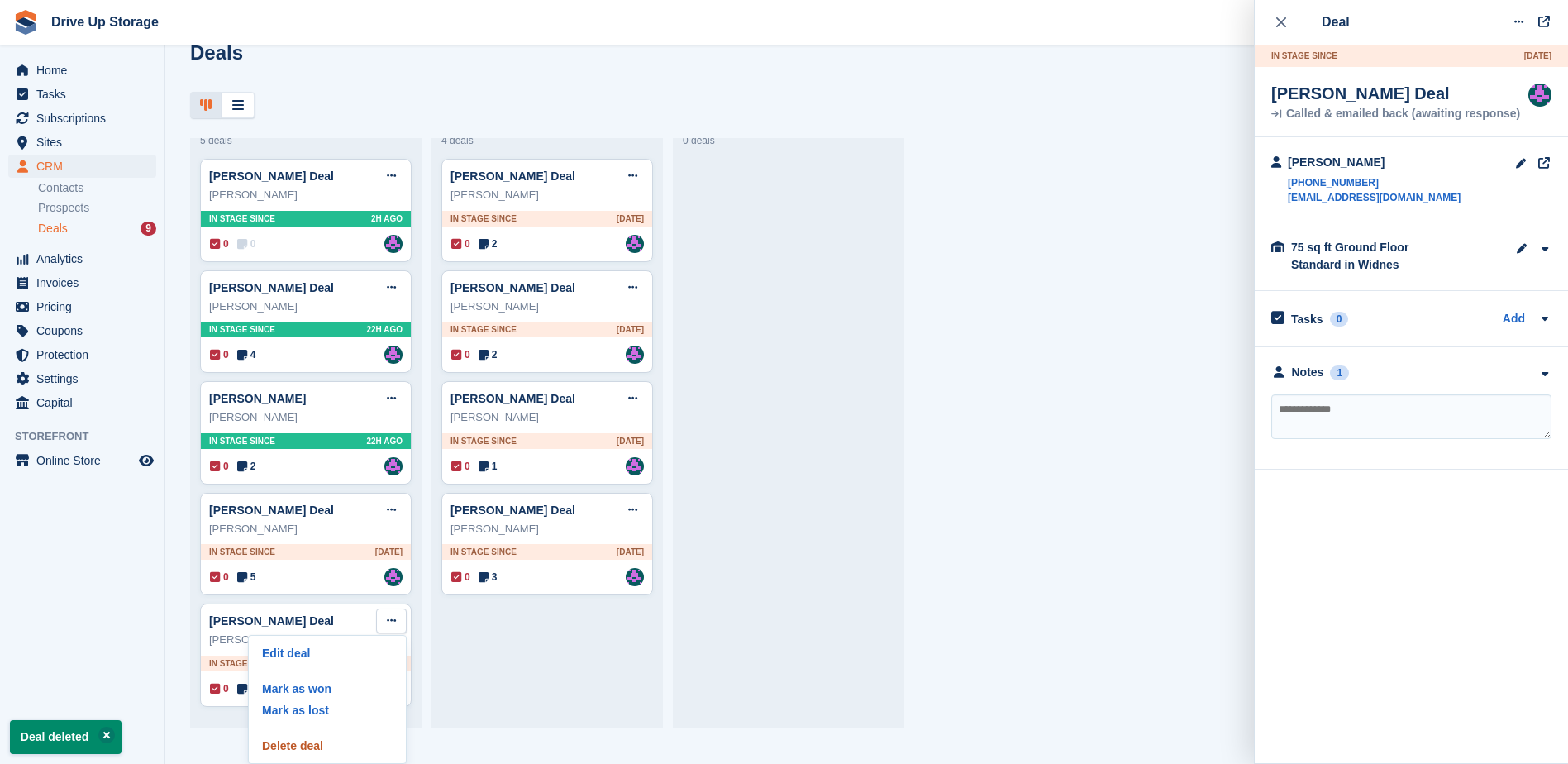
click at [327, 750] on p "Delete deal" at bounding box center [328, 745] width 144 height 21
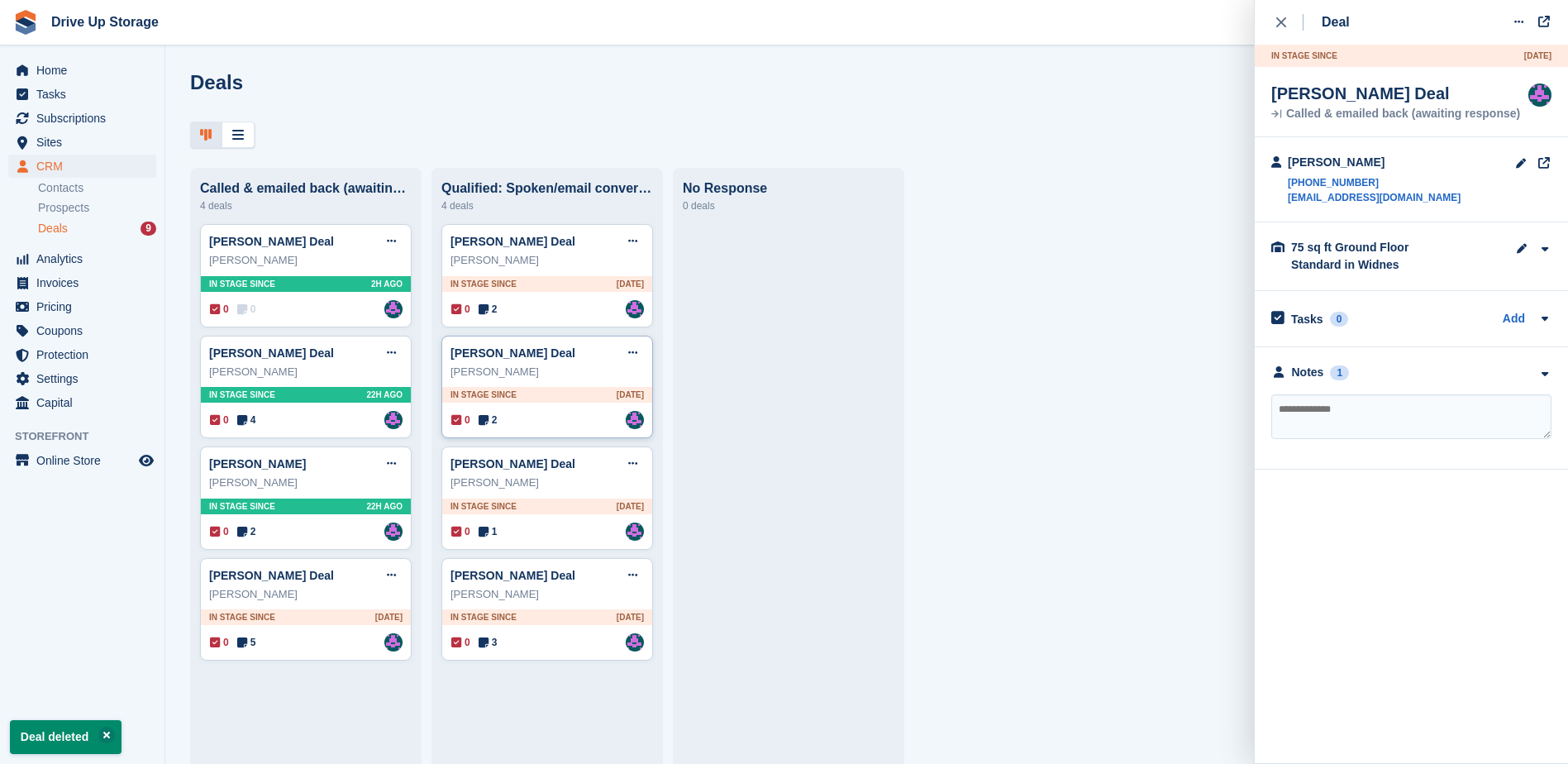
scroll to position [0, 0]
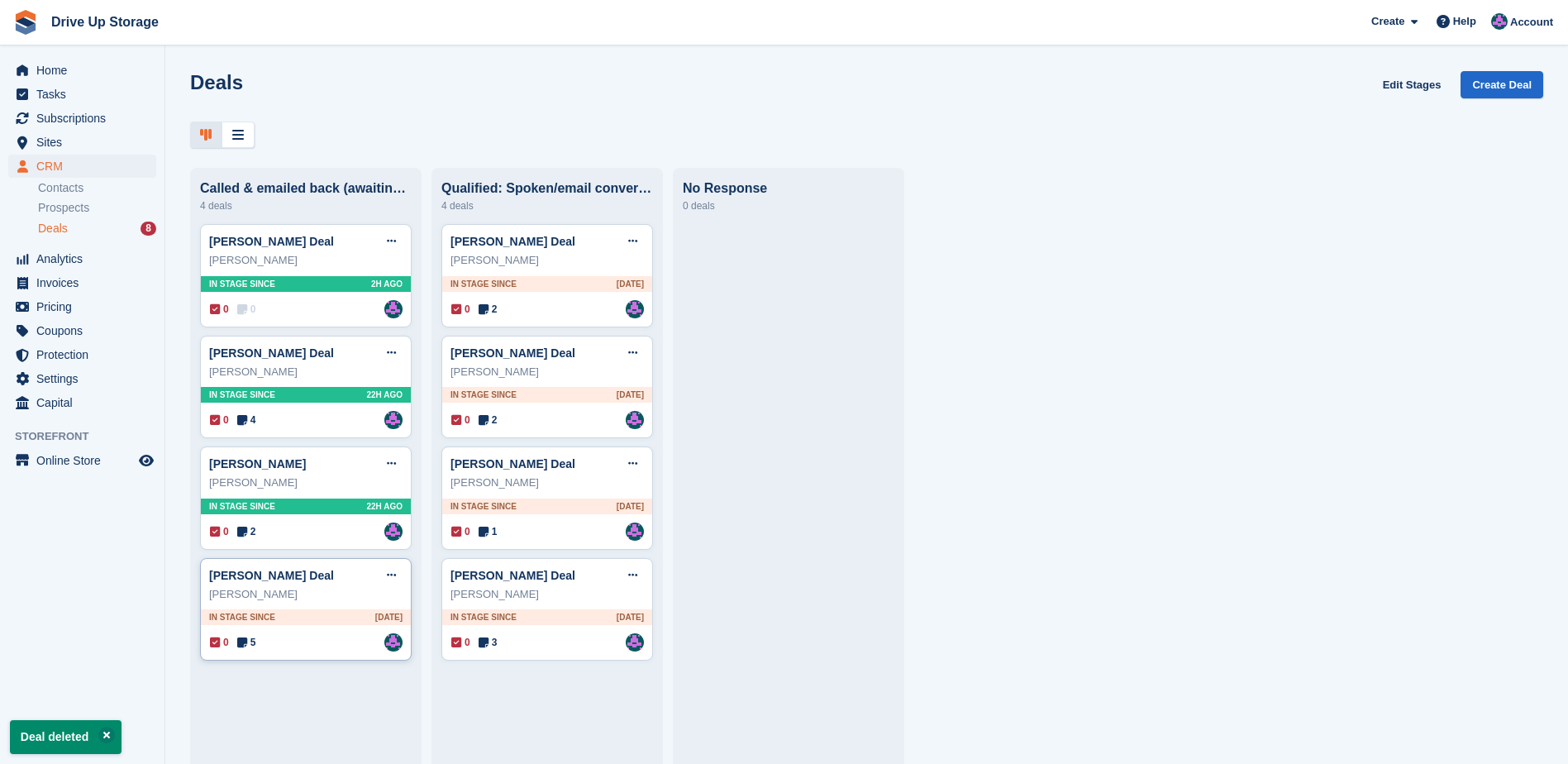
click at [332, 588] on div "[PERSON_NAME] Deal Edit deal [PERSON_NAME] as won [PERSON_NAME] as lost Delete …" at bounding box center [306, 575] width 193 height 25
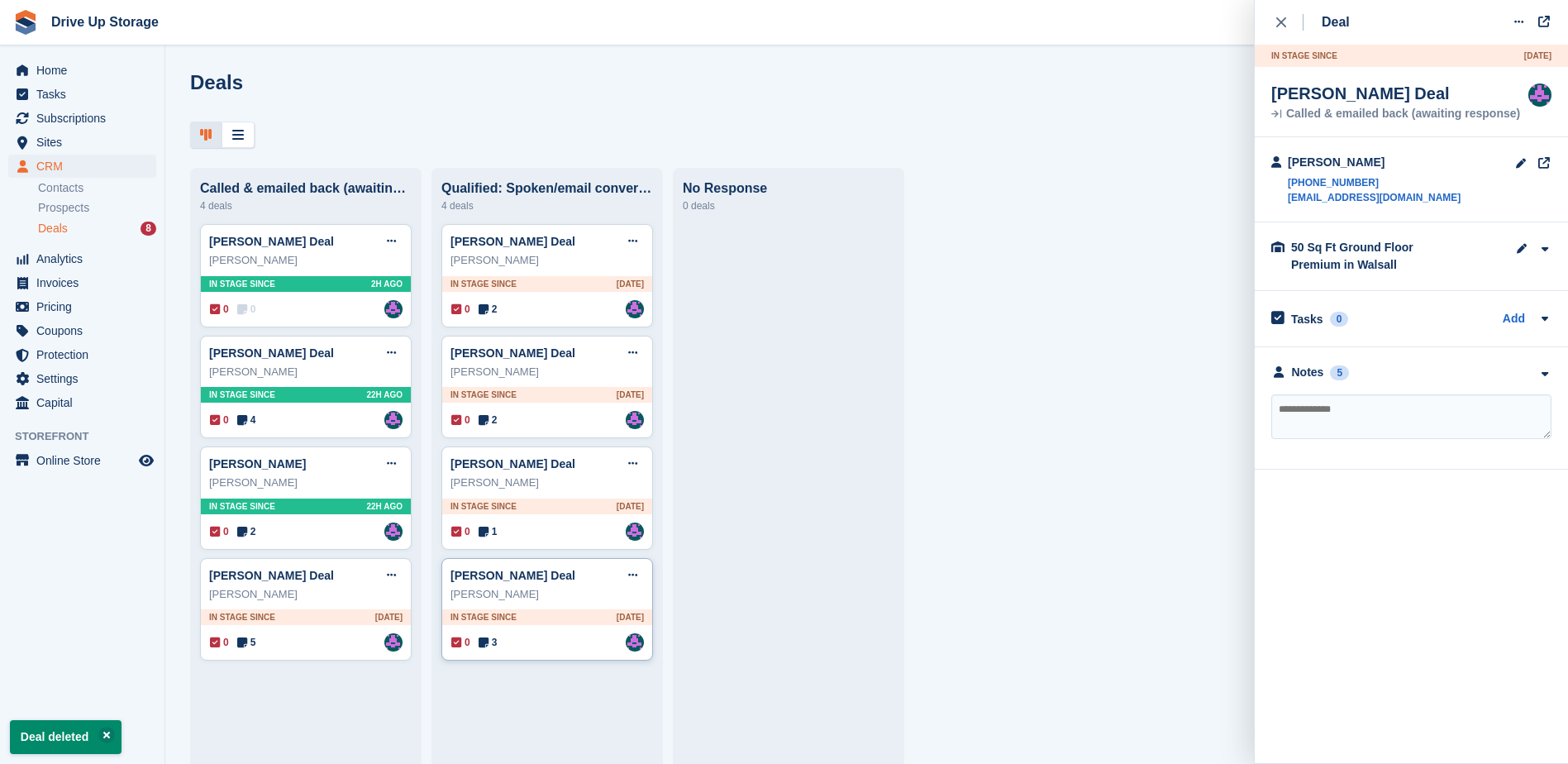
click at [557, 581] on div "[PERSON_NAME] Deal Edit deal [PERSON_NAME] as won [PERSON_NAME] as lost Delete …" at bounding box center [547, 575] width 193 height 25
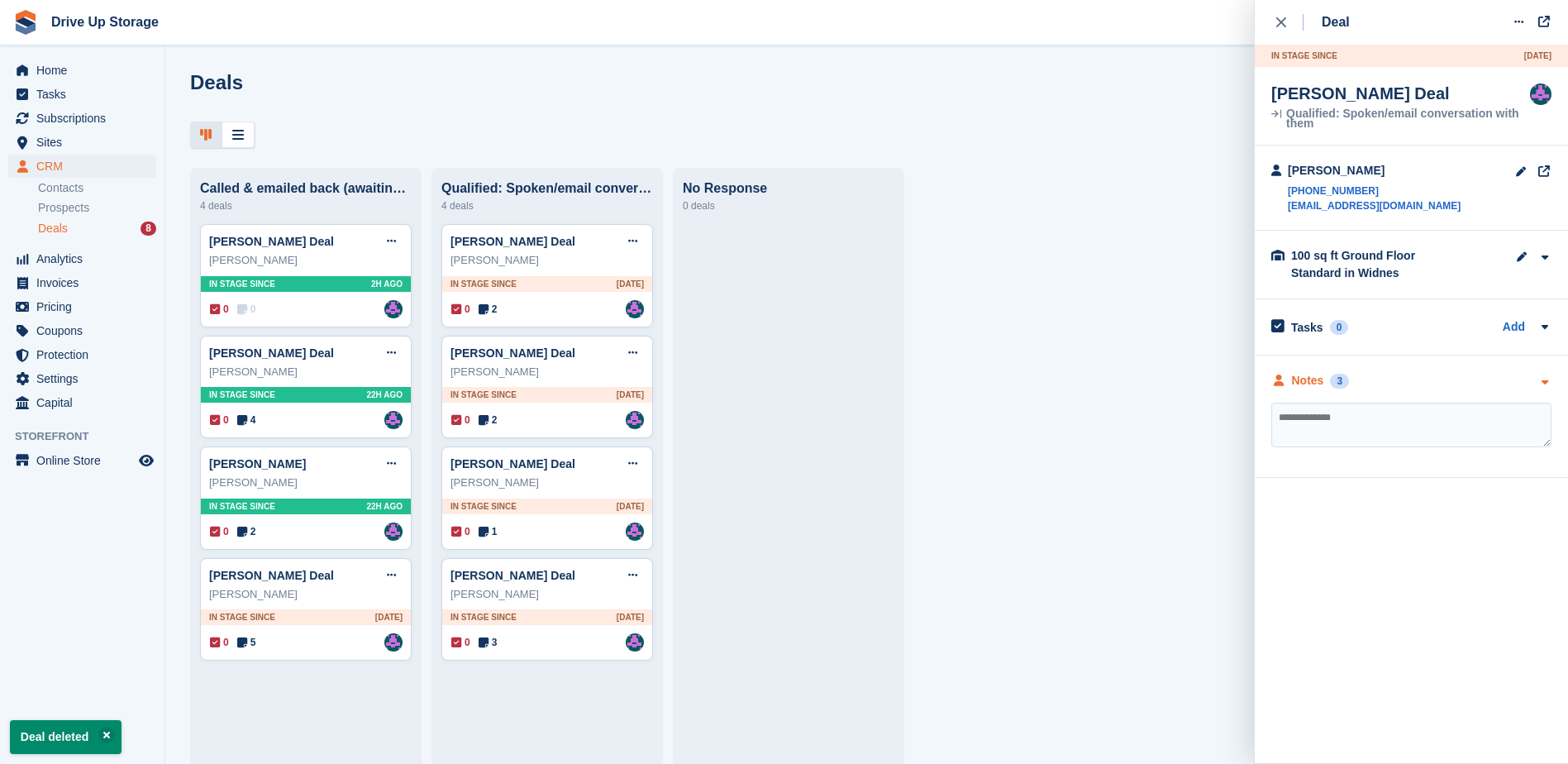
click at [1546, 385] on icon "button" at bounding box center [1544, 382] width 14 height 11
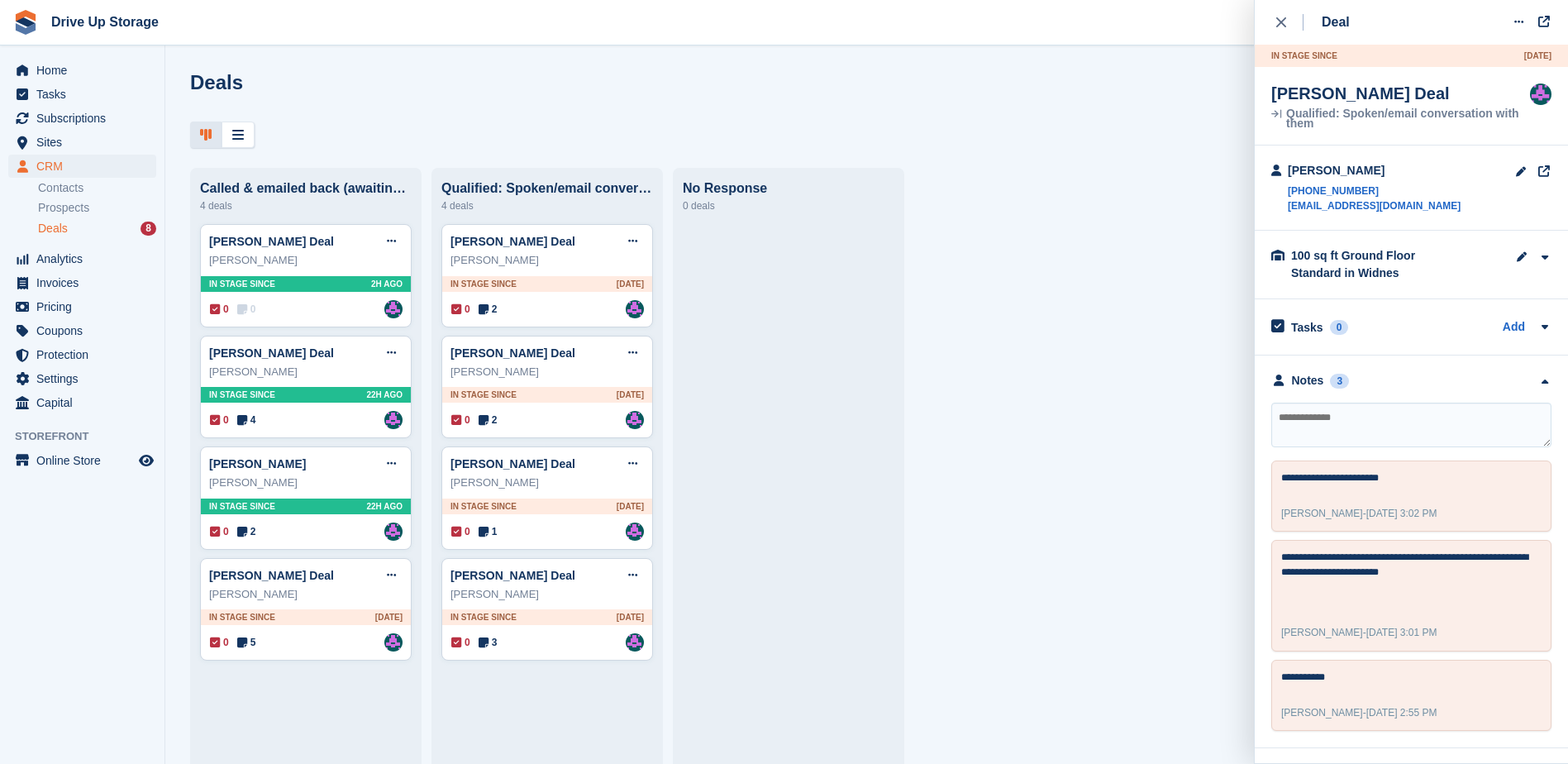
click at [1344, 433] on textarea at bounding box center [1411, 425] width 280 height 45
type textarea "**********"
click at [569, 479] on div "[PERSON_NAME]" at bounding box center [547, 483] width 193 height 17
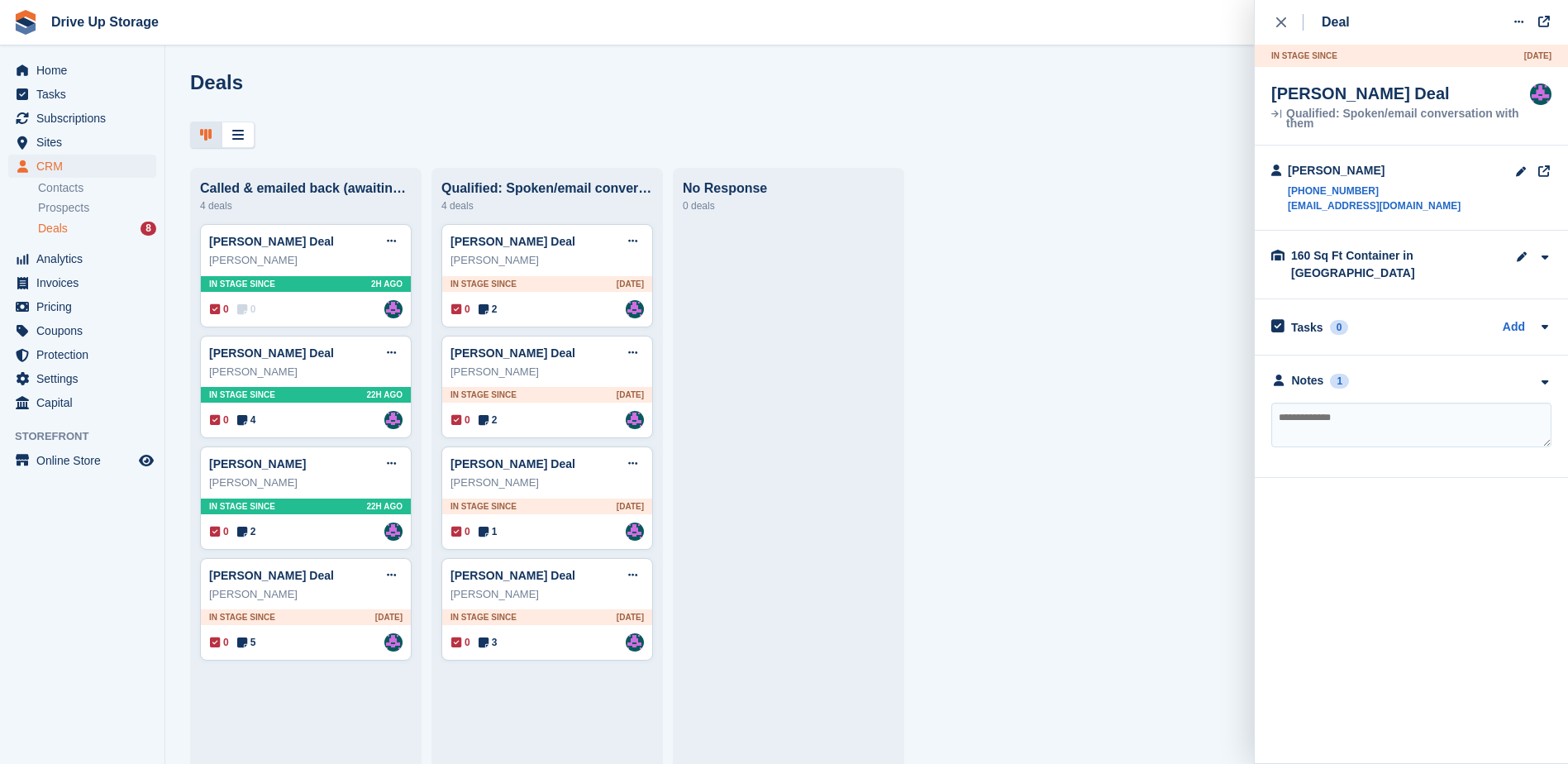
click at [1554, 367] on div "**********" at bounding box center [1411, 417] width 313 height 123
click at [1544, 377] on icon "button" at bounding box center [1544, 382] width 14 height 11
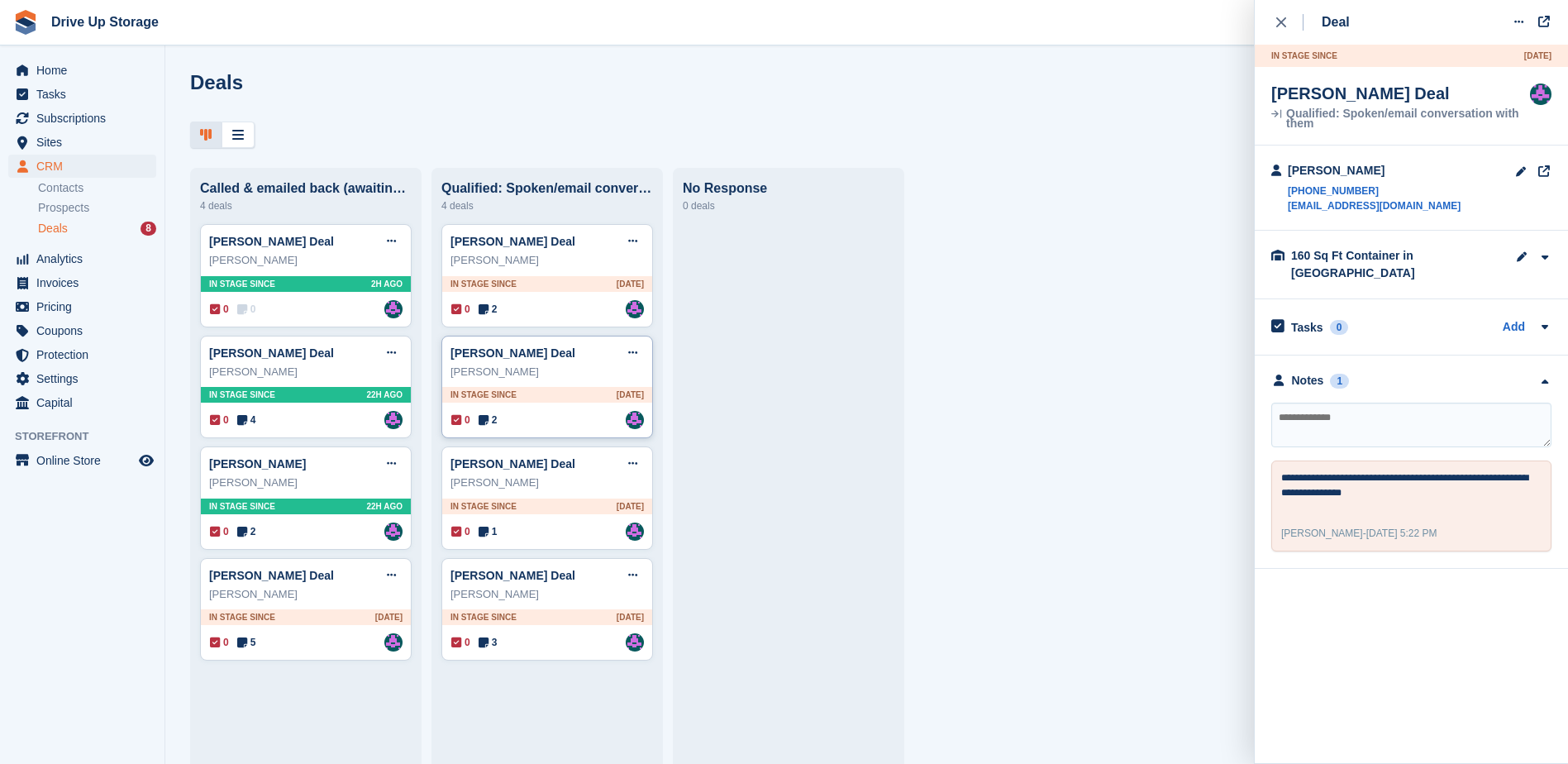
click at [549, 390] on div "[PERSON_NAME] Deal Edit deal [PERSON_NAME] as won [PERSON_NAME] as lost Delete …" at bounding box center [547, 387] width 212 height 103
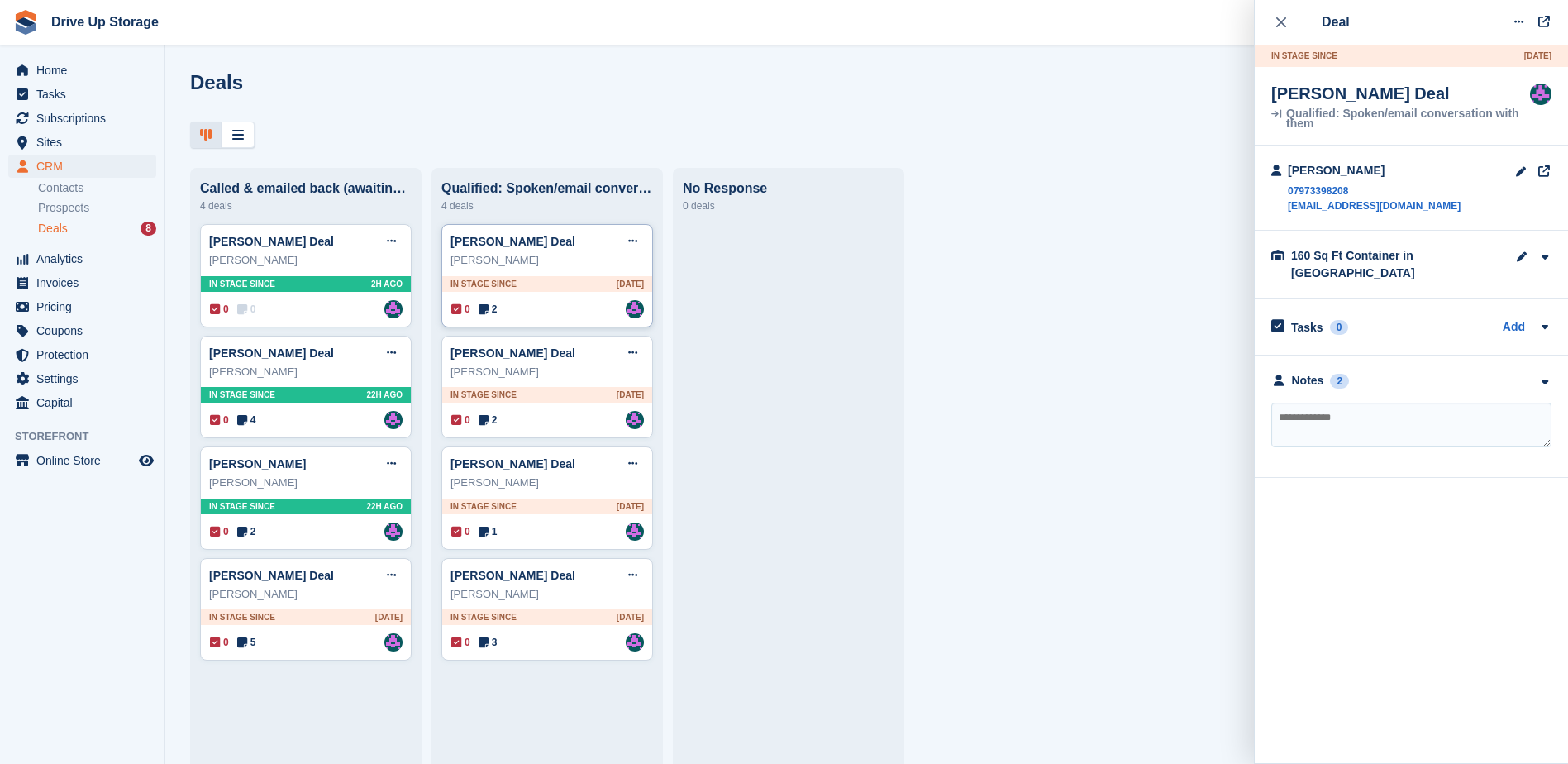
click at [588, 266] on div "[PERSON_NAME]" at bounding box center [547, 261] width 193 height 17
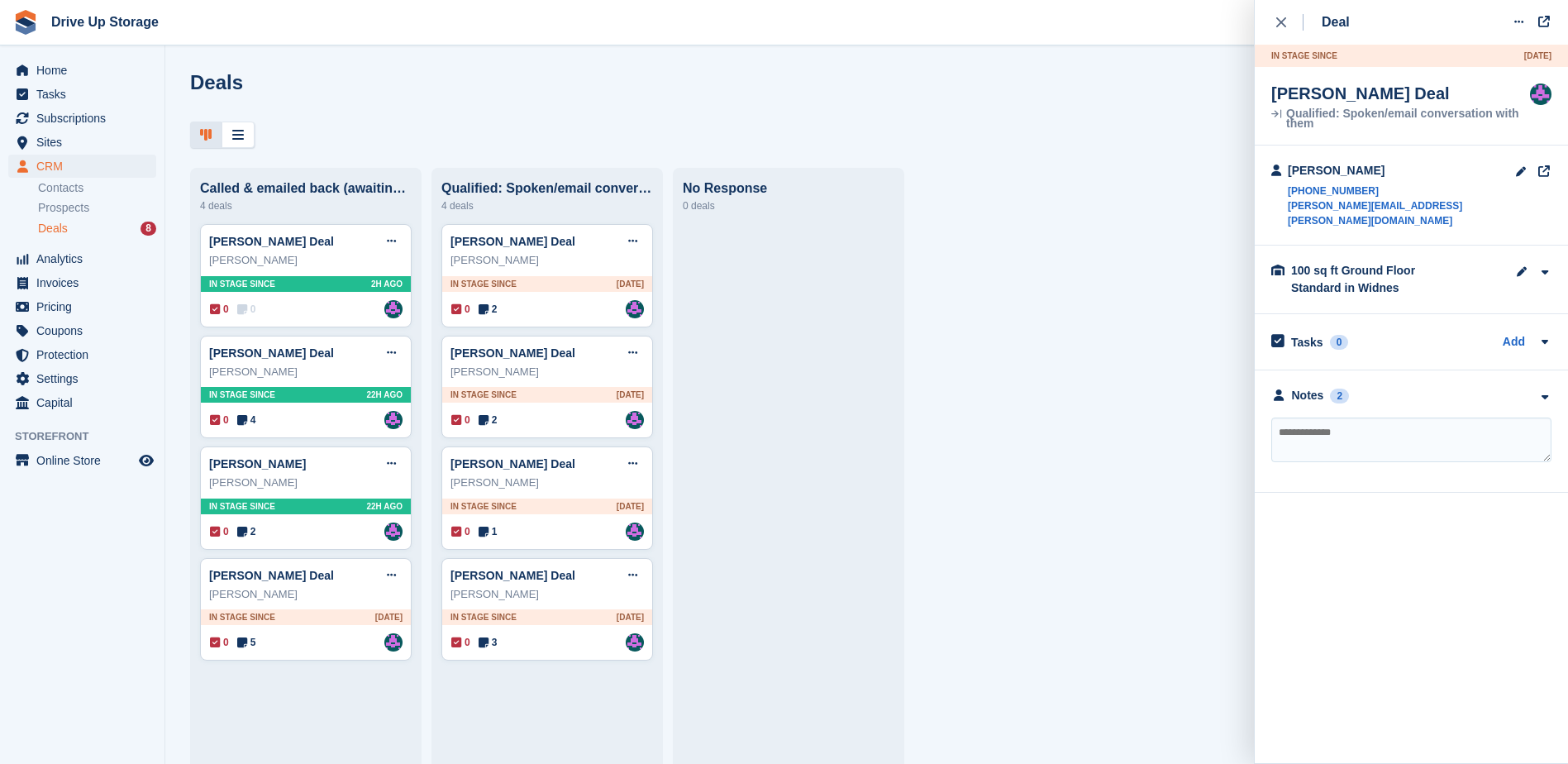
click at [1538, 390] on div "**********" at bounding box center [1411, 431] width 313 height 123
click at [1541, 392] on icon "button" at bounding box center [1544, 397] width 14 height 11
